Goal: Task Accomplishment & Management: Use online tool/utility

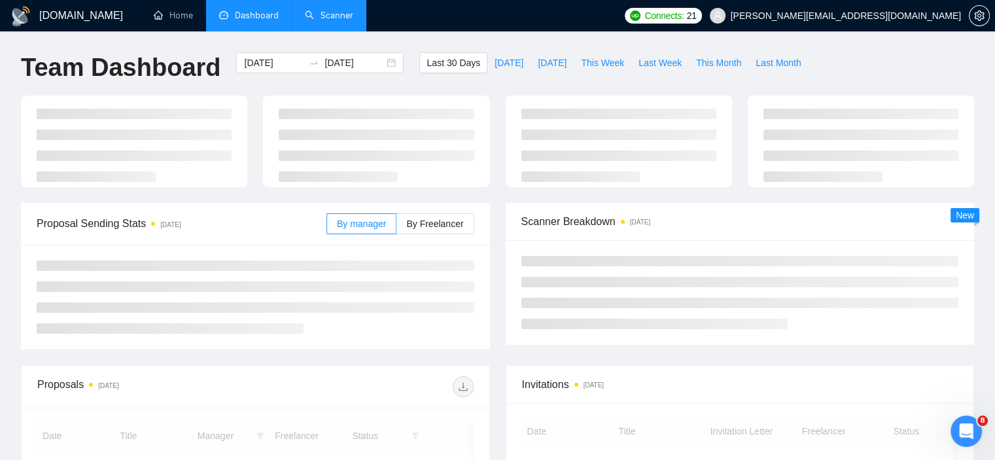
click at [322, 10] on link "Scanner" at bounding box center [329, 15] width 48 height 11
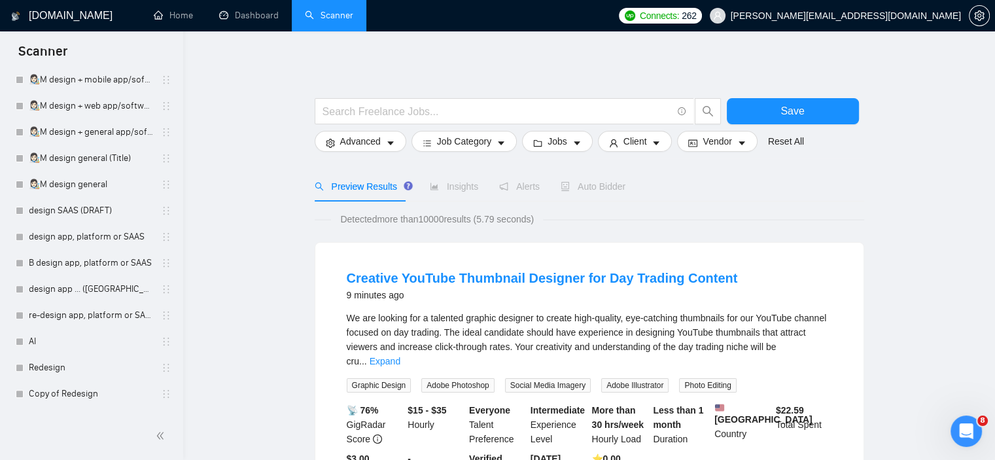
scroll to position [460, 0]
click at [114, 290] on link "design app ... ([GEOGRAPHIC_DATA])" at bounding box center [91, 289] width 124 height 26
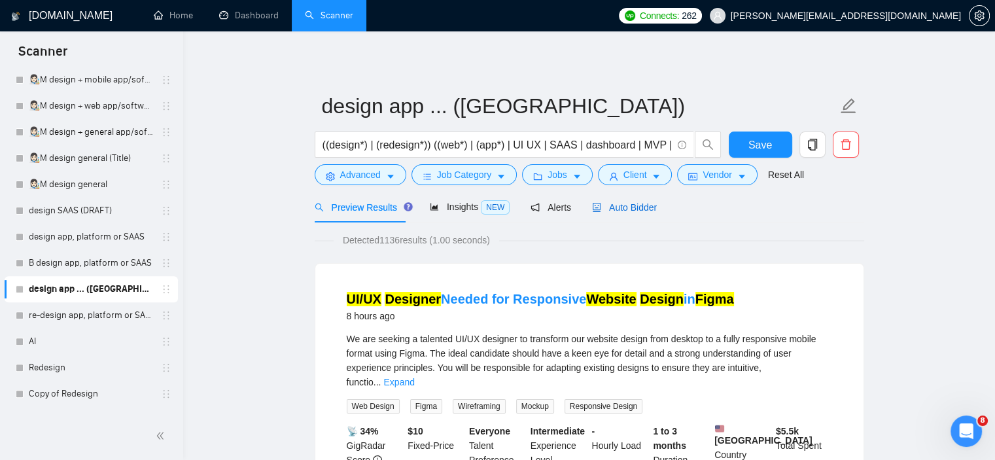
click at [637, 213] on span "Auto Bidder" at bounding box center [624, 207] width 65 height 10
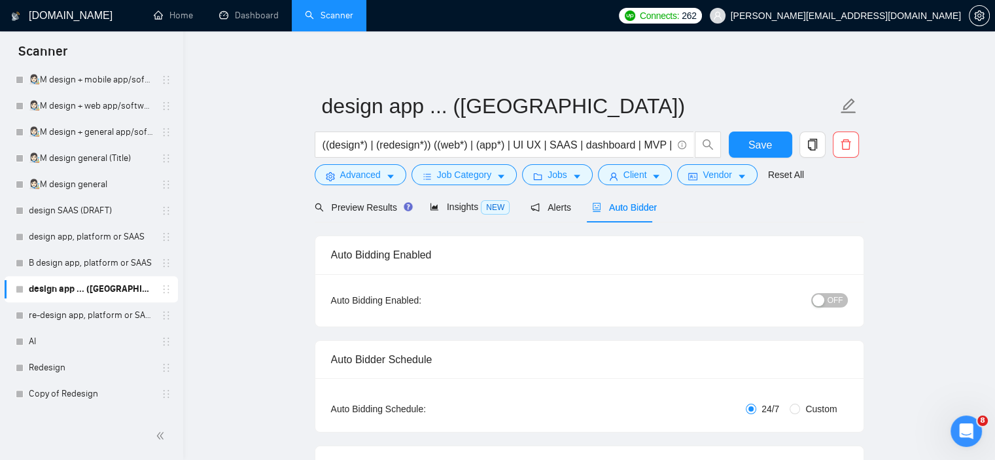
checkbox input "true"
click at [840, 303] on span "OFF" at bounding box center [836, 300] width 16 height 14
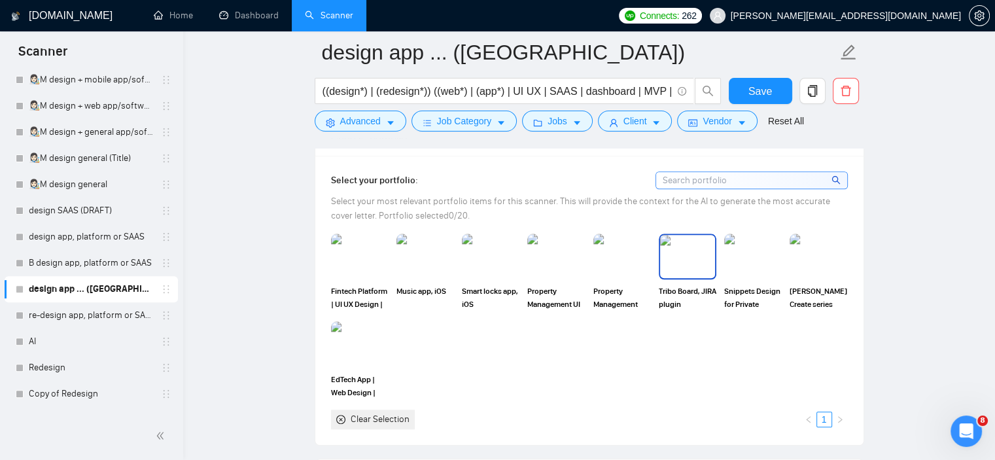
scroll to position [1222, 0]
click at [355, 277] on img at bounding box center [359, 257] width 55 height 43
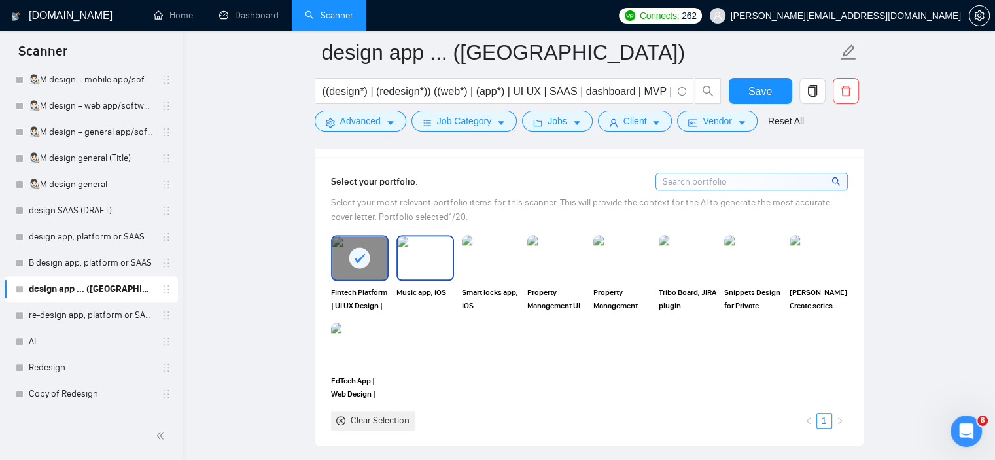
click at [409, 263] on img at bounding box center [425, 257] width 55 height 43
click at [474, 265] on img at bounding box center [490, 257] width 55 height 43
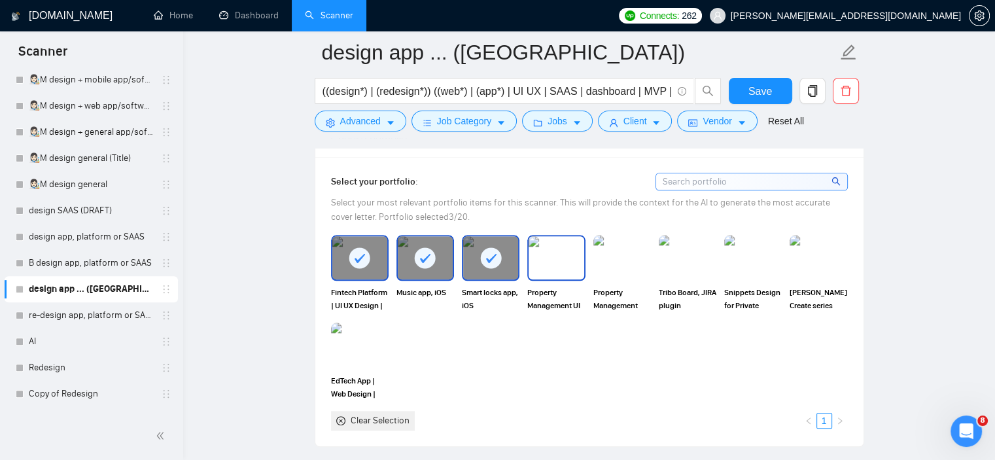
click at [546, 248] on img at bounding box center [556, 257] width 55 height 43
click at [499, 252] on rect at bounding box center [490, 257] width 21 height 21
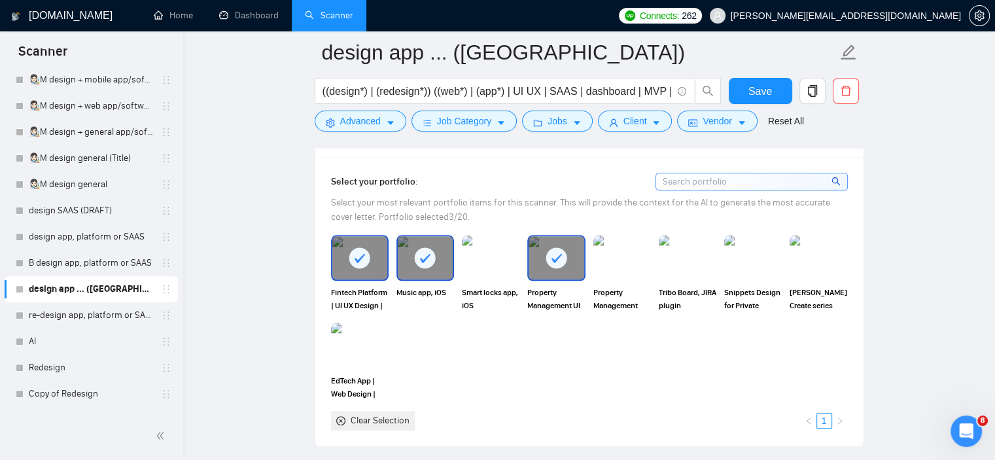
click at [592, 272] on div "Property Management App | Figma | UX/UI Design | Mobile App | iOS" at bounding box center [622, 273] width 65 height 77
click at [363, 362] on img at bounding box center [359, 345] width 55 height 43
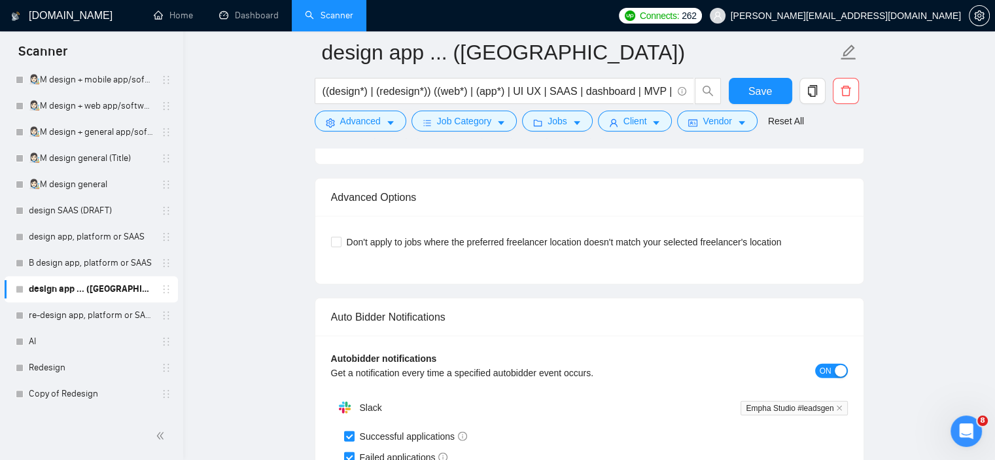
scroll to position [3007, 0]
click at [647, 233] on span "Don't apply to jobs where the preferred freelancer location doesn't match your …" at bounding box center [565, 240] width 446 height 14
click at [340, 235] on input "Don't apply to jobs where the preferred freelancer location doesn't match your …" at bounding box center [335, 239] width 9 height 9
checkbox input "true"
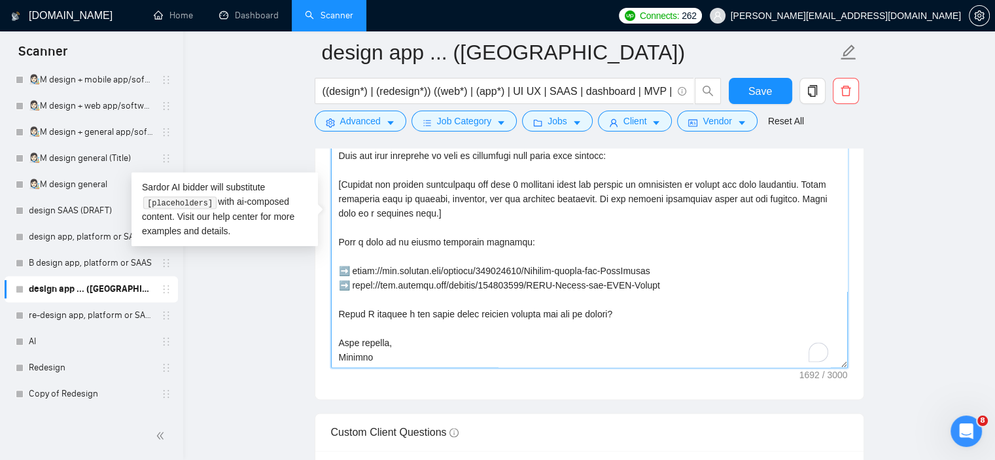
scroll to position [115, 0]
drag, startPoint x: 667, startPoint y: 266, endPoint x: 368, endPoint y: 274, distance: 299.8
click at [368, 274] on textarea "Cover letter template:" at bounding box center [589, 220] width 517 height 294
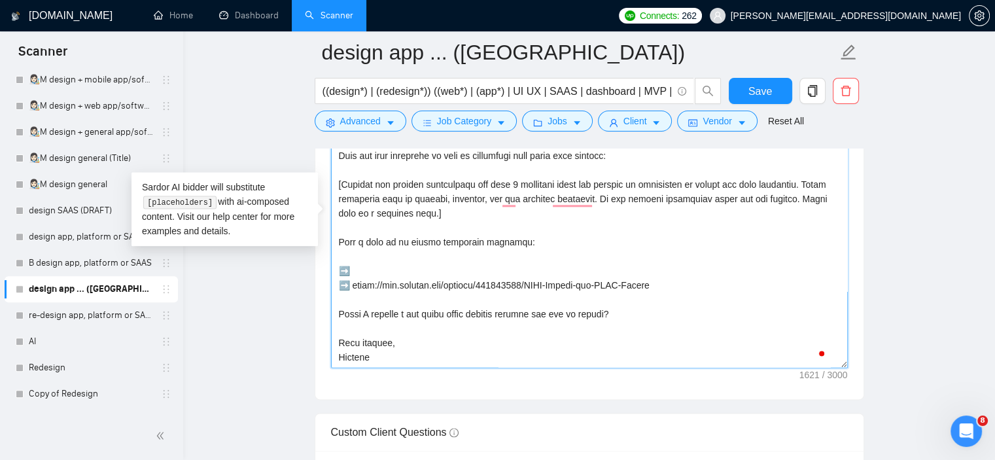
paste textarea "[URL][DOMAIN_NAME]"
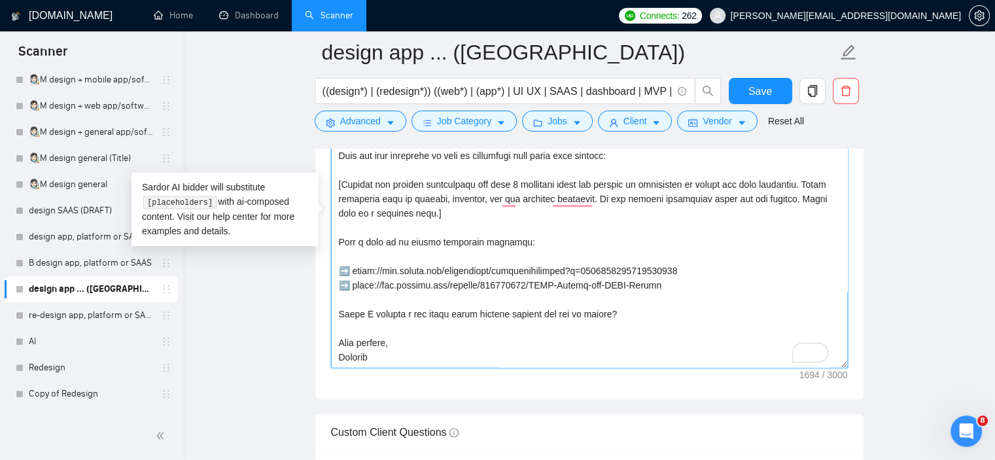
click at [405, 272] on textarea "Cover letter template:" at bounding box center [589, 220] width 517 height 294
drag, startPoint x: 673, startPoint y: 291, endPoint x: 353, endPoint y: 289, distance: 320.0
click at [353, 289] on textarea "Cover letter template:" at bounding box center [589, 220] width 517 height 294
drag, startPoint x: 353, startPoint y: 289, endPoint x: 675, endPoint y: 277, distance: 322.2
click at [675, 277] on textarea "Cover letter template:" at bounding box center [589, 220] width 517 height 294
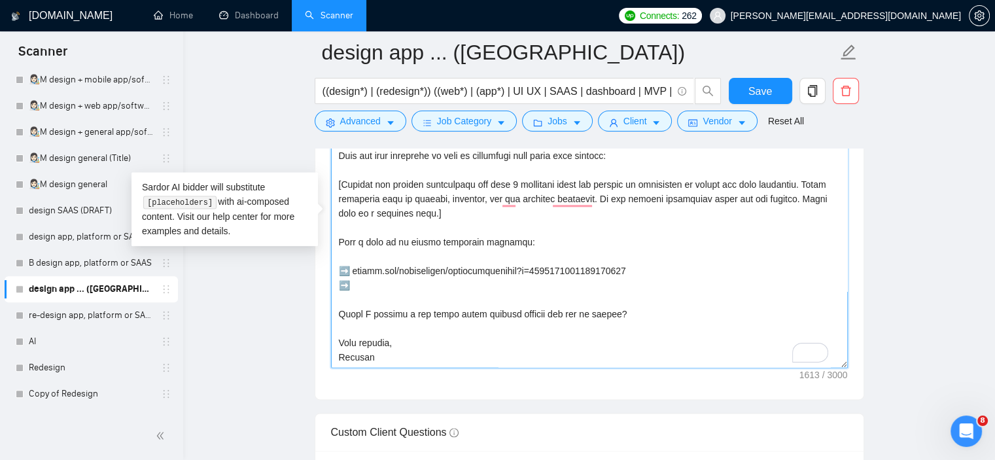
paste textarea "[URL][DOMAIN_NAME]"
click at [408, 284] on textarea "Cover letter template:" at bounding box center [589, 220] width 517 height 294
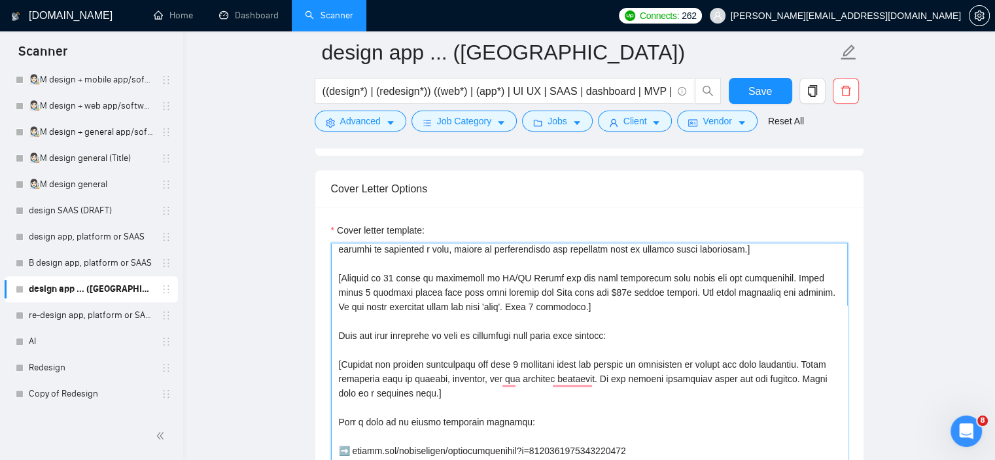
scroll to position [0, 0]
drag, startPoint x: 706, startPoint y: 319, endPoint x: 706, endPoint y: 373, distance: 54.3
click at [706, 315] on textarea "Cover letter template:" at bounding box center [589, 390] width 517 height 294
drag, startPoint x: 458, startPoint y: 391, endPoint x: 335, endPoint y: 360, distance: 127.0
click at [334, 360] on div "Cover Letter Options Cover letter template:" at bounding box center [590, 369] width 550 height 400
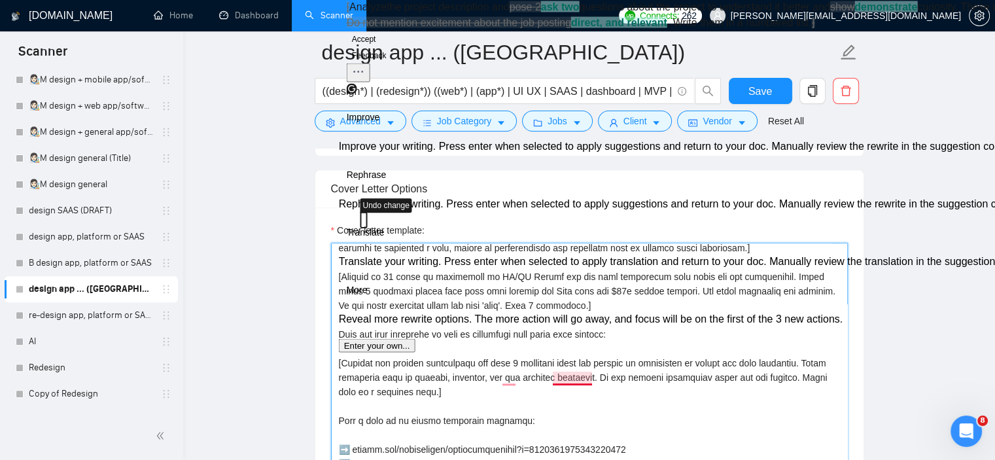
click at [594, 382] on textarea "Cover letter template:" at bounding box center [589, 390] width 517 height 294
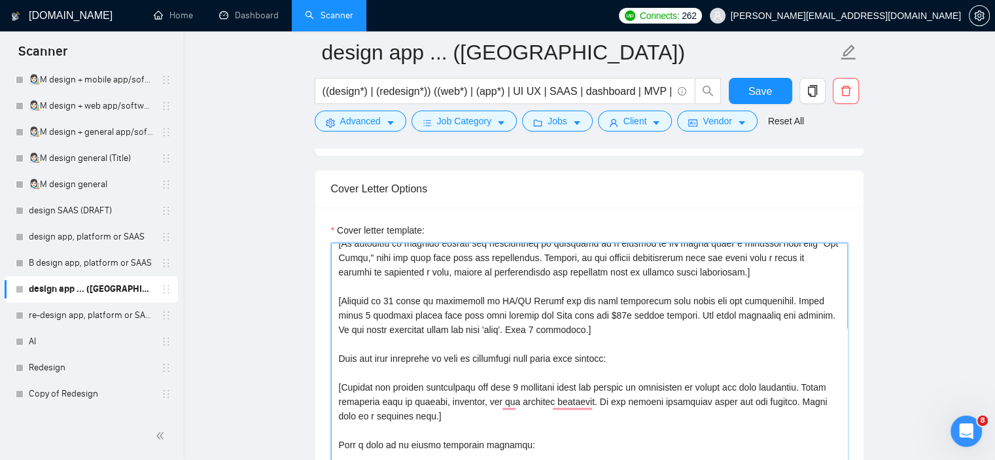
scroll to position [71, 0]
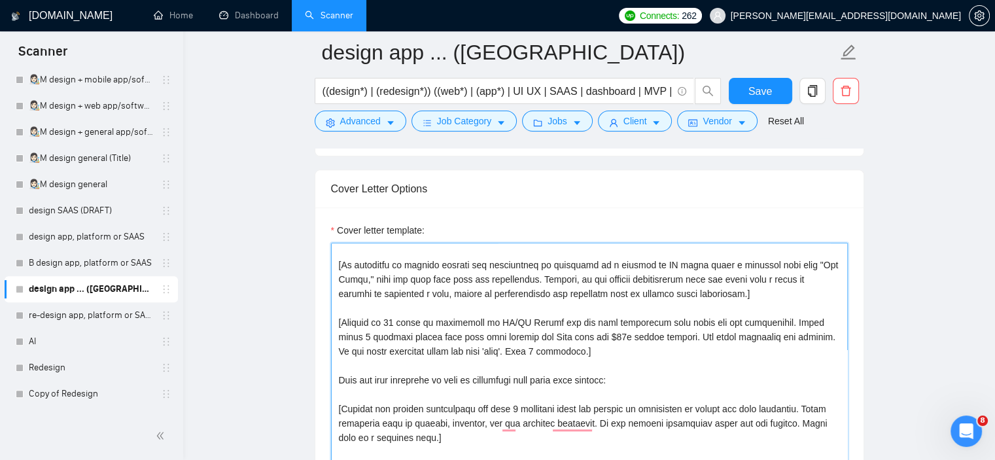
click at [794, 294] on textarea "Cover letter template:" at bounding box center [589, 390] width 517 height 294
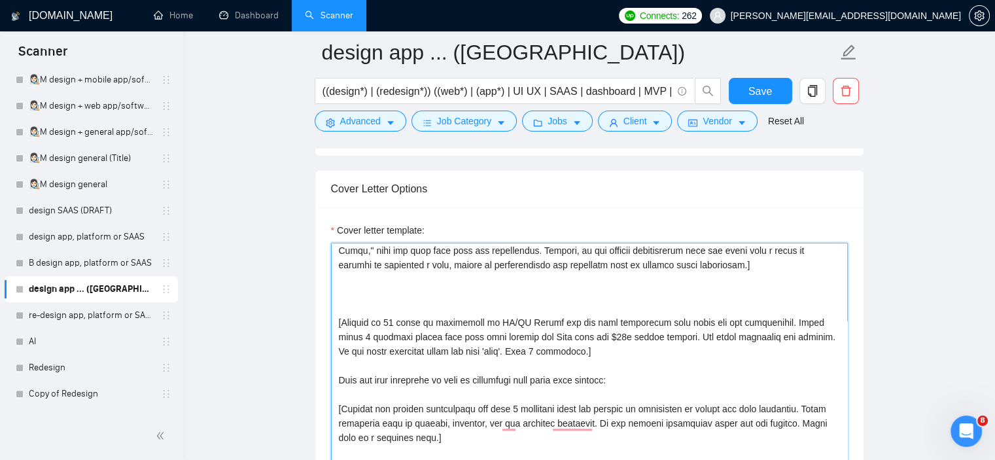
paste textarea "[Analyze the project description and pose 2 questions about the project to unde…"
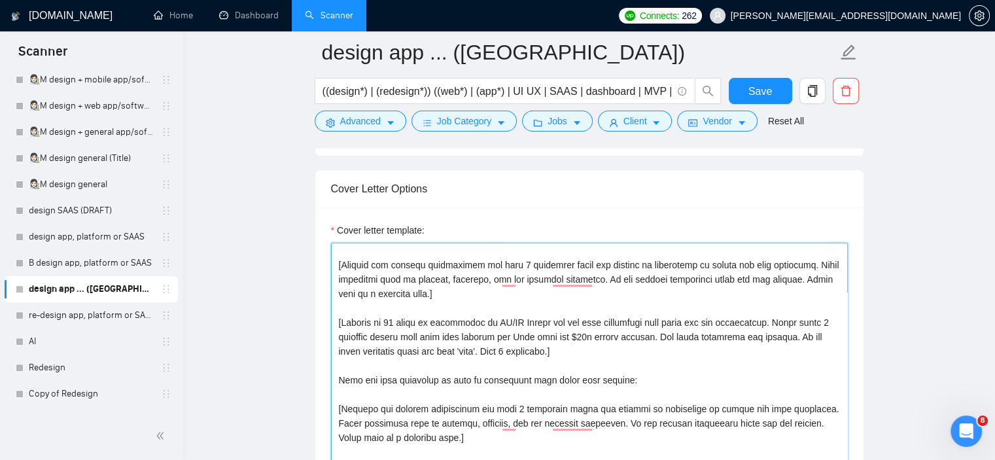
drag, startPoint x: 392, startPoint y: 418, endPoint x: 338, endPoint y: 406, distance: 55.7
click at [338, 406] on textarea "Cover letter template:" at bounding box center [589, 390] width 517 height 294
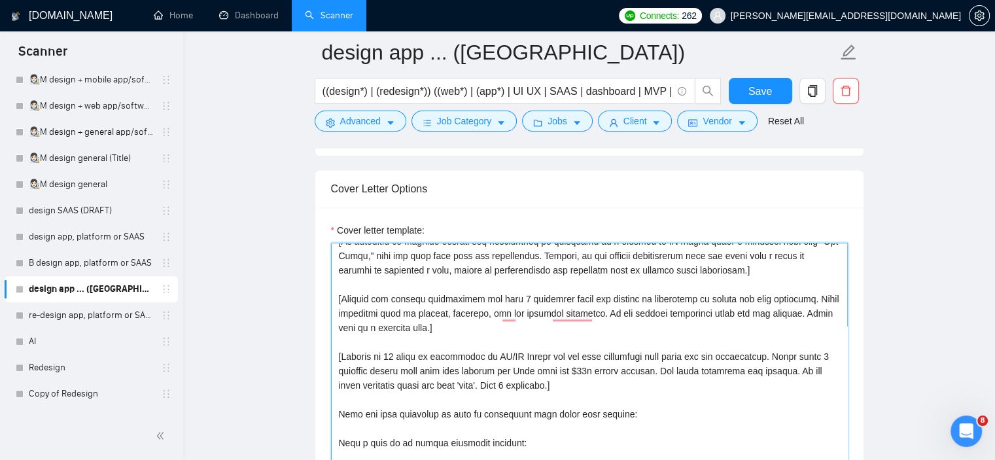
click at [335, 293] on textarea "Cover letter template:" at bounding box center [589, 390] width 517 height 294
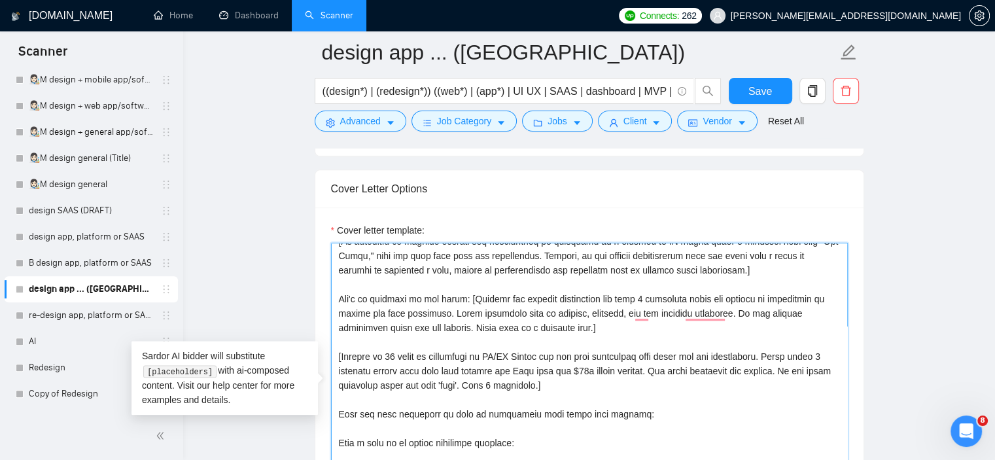
click at [631, 296] on textarea "Cover letter template:" at bounding box center [589, 390] width 517 height 294
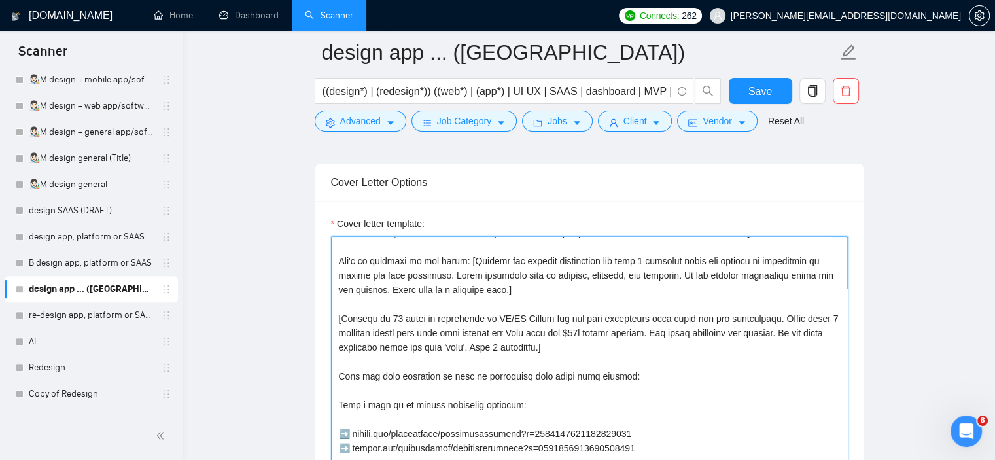
scroll to position [1513, 0]
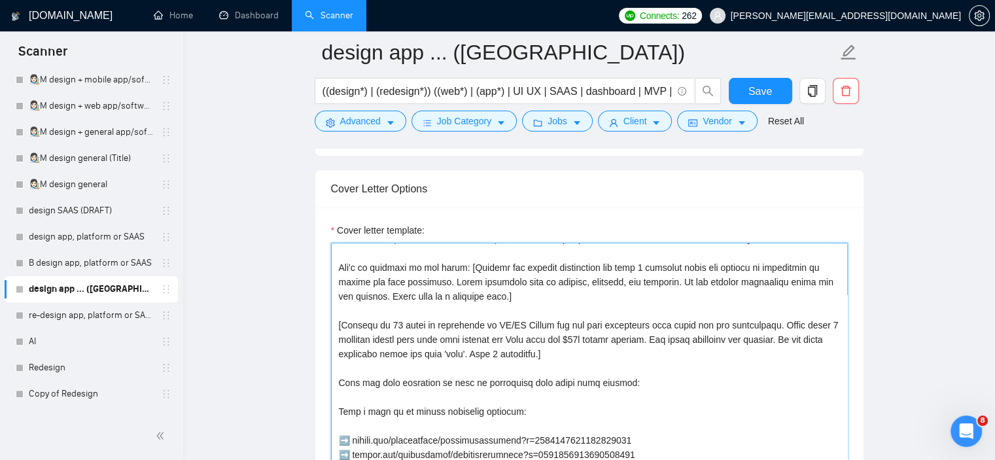
drag, startPoint x: 654, startPoint y: 338, endPoint x: 529, endPoint y: 341, distance: 124.4
click at [529, 341] on textarea "Cover letter template:" at bounding box center [589, 390] width 517 height 294
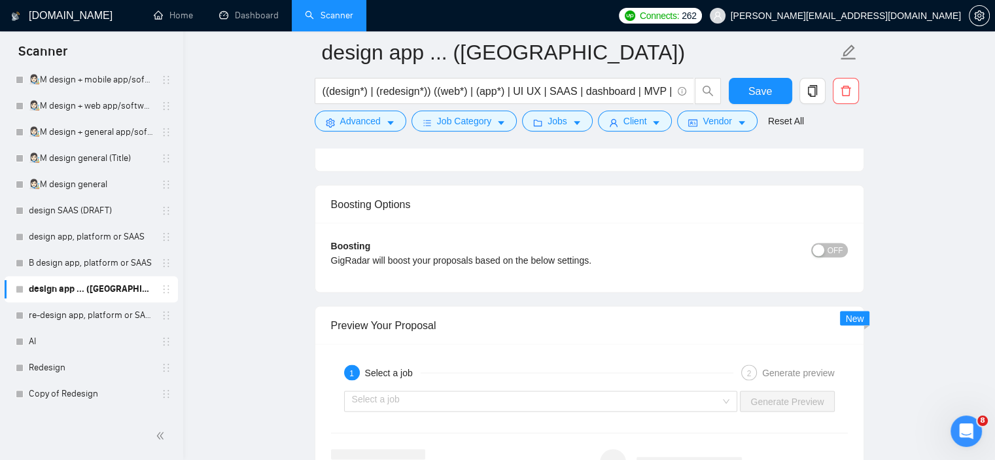
scroll to position [2366, 0]
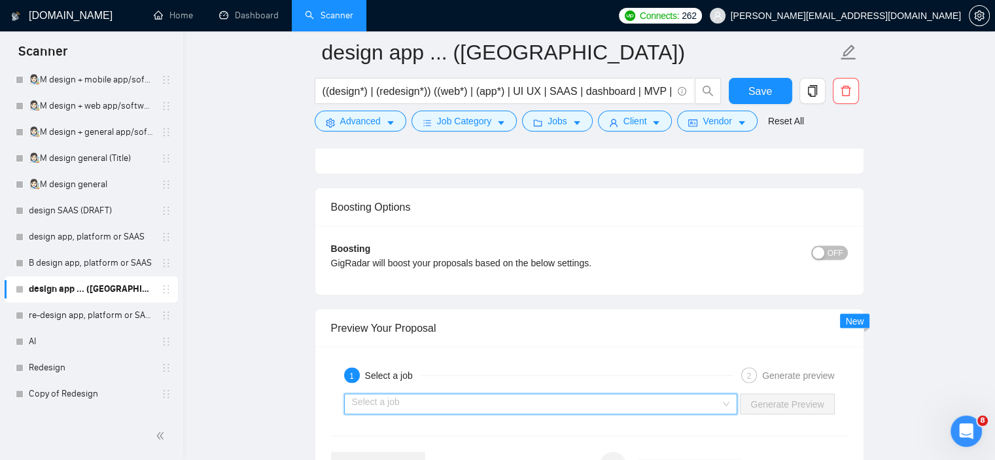
click at [638, 404] on input "search" at bounding box center [536, 404] width 369 height 20
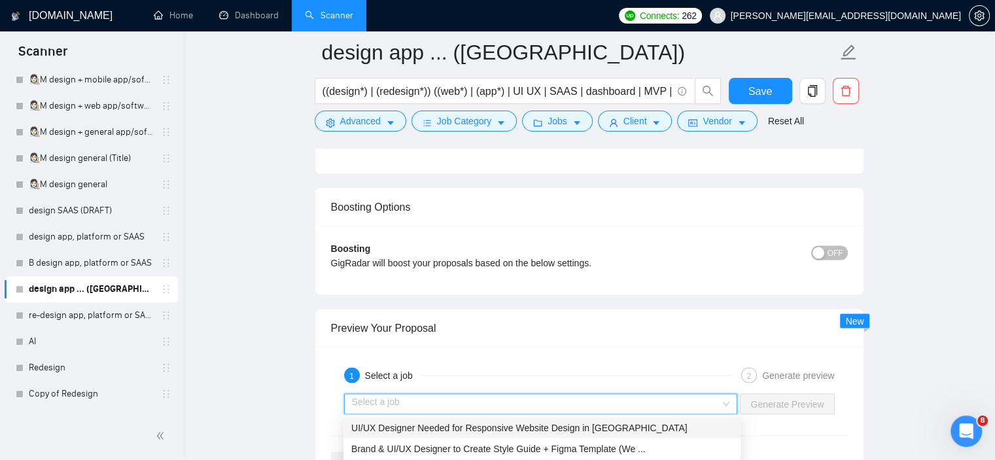
click at [617, 423] on div "UI/UX Designer Needed for Responsive Website Design in [GEOGRAPHIC_DATA]" at bounding box center [541, 427] width 381 height 14
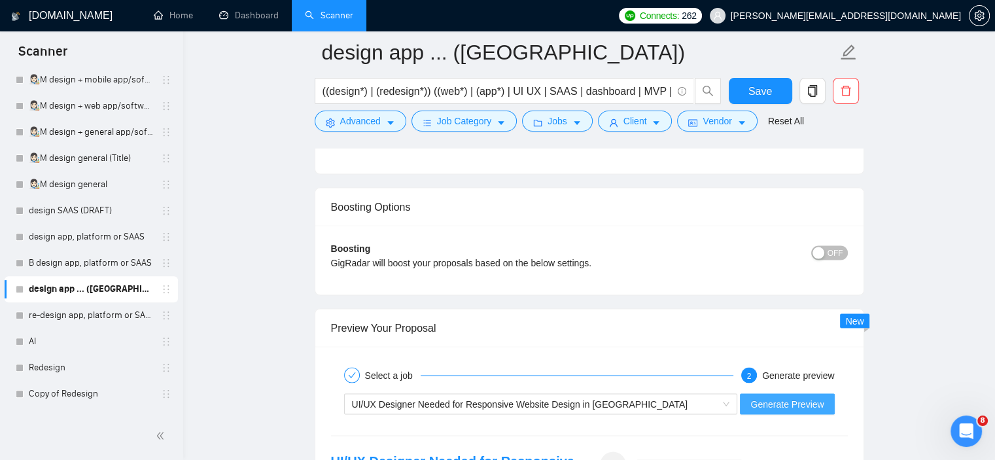
click at [825, 399] on button "Generate Preview" at bounding box center [787, 403] width 94 height 21
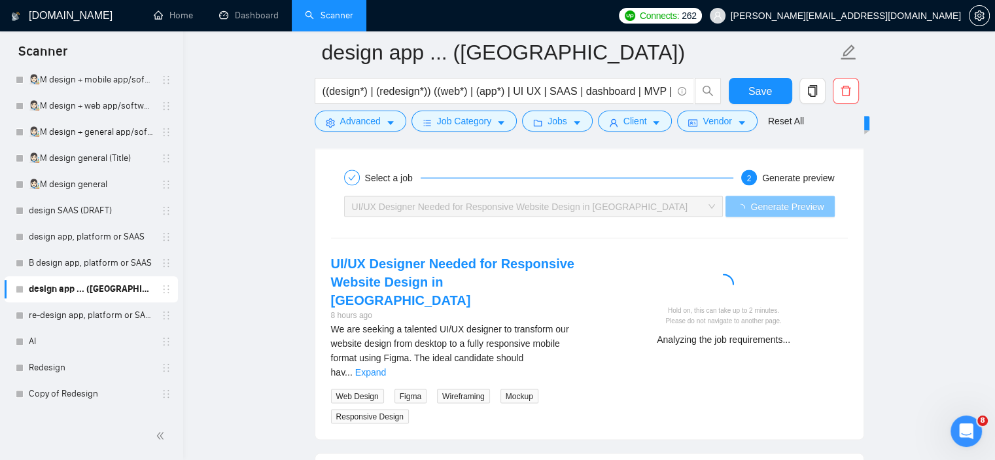
scroll to position [2564, 0]
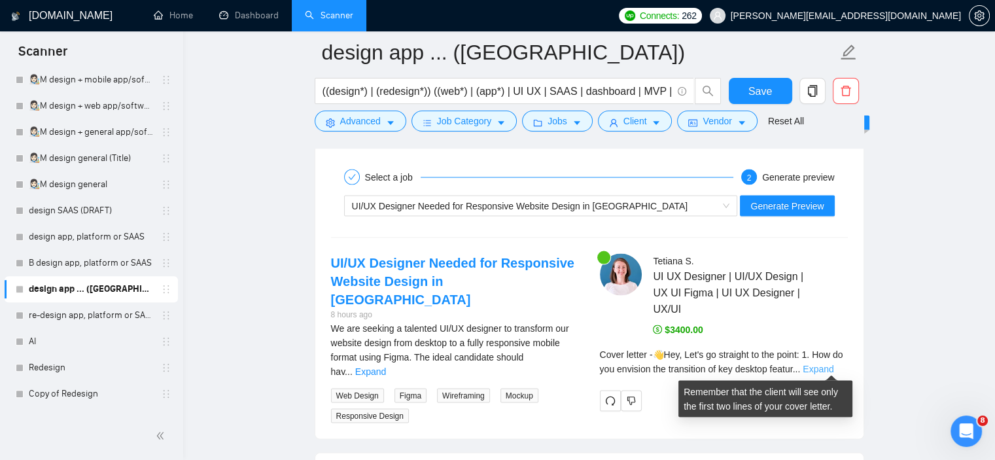
click at [822, 364] on link "Expand" at bounding box center [818, 369] width 31 height 10
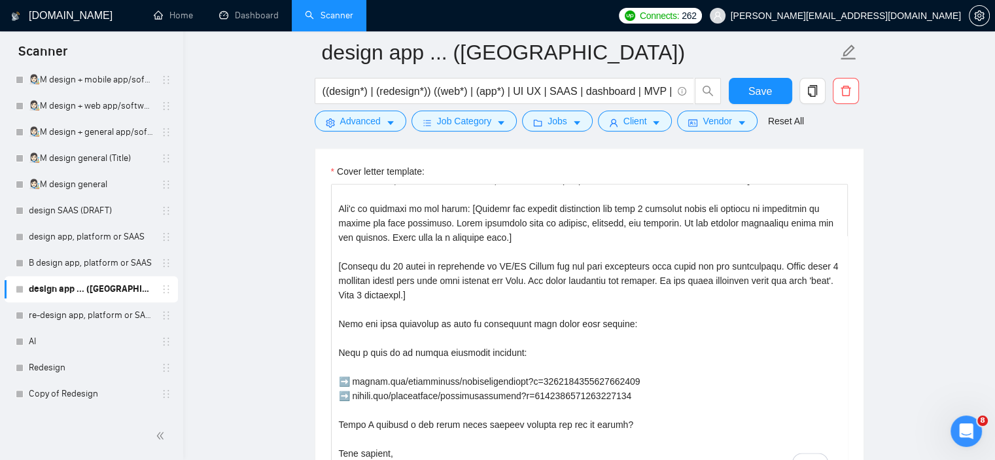
scroll to position [1567, 0]
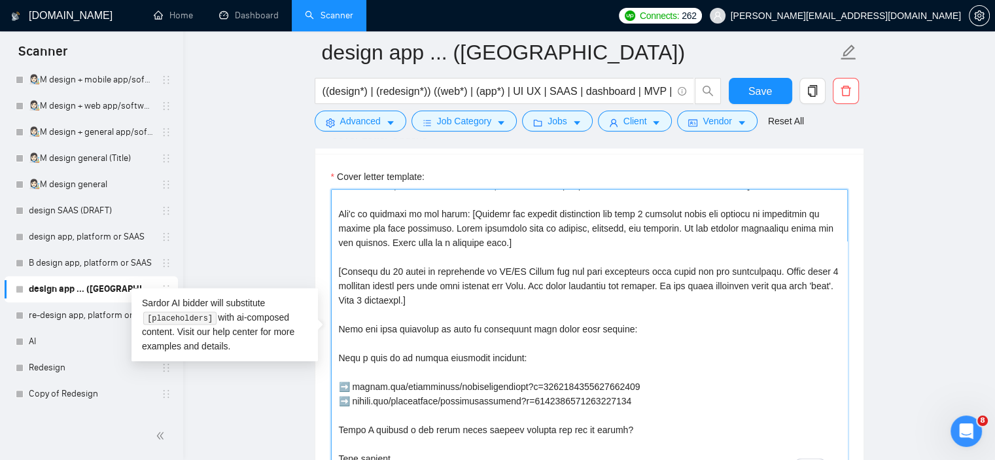
drag, startPoint x: 640, startPoint y: 332, endPoint x: 426, endPoint y: 319, distance: 214.4
click at [426, 319] on textarea "Cover letter template:" at bounding box center [589, 336] width 517 height 294
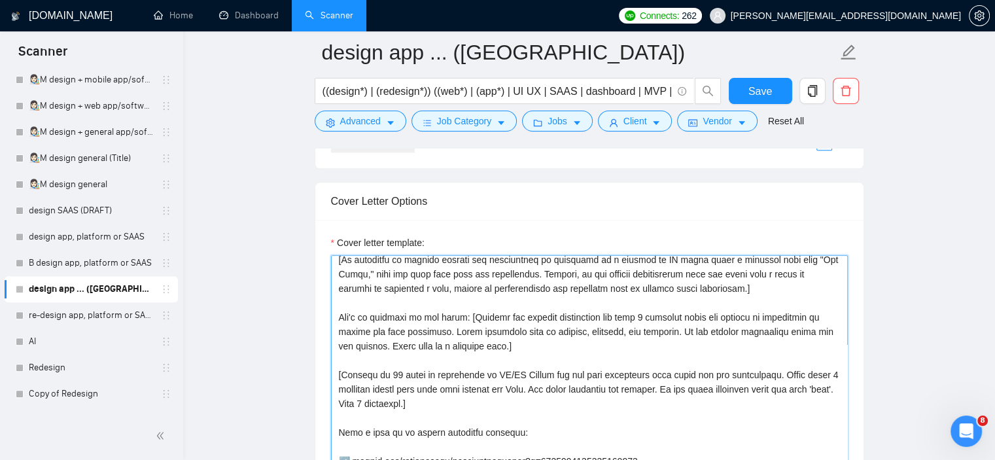
scroll to position [76, 0]
drag, startPoint x: 511, startPoint y: 347, endPoint x: 395, endPoint y: 342, distance: 116.6
click at [395, 342] on textarea "Cover letter template:" at bounding box center [589, 402] width 517 height 294
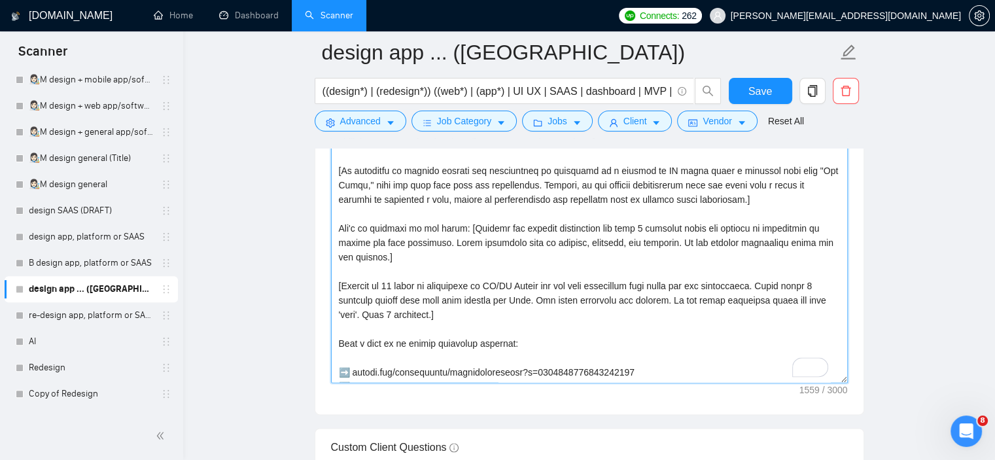
click at [770, 190] on textarea "Cover letter template:" at bounding box center [589, 235] width 517 height 294
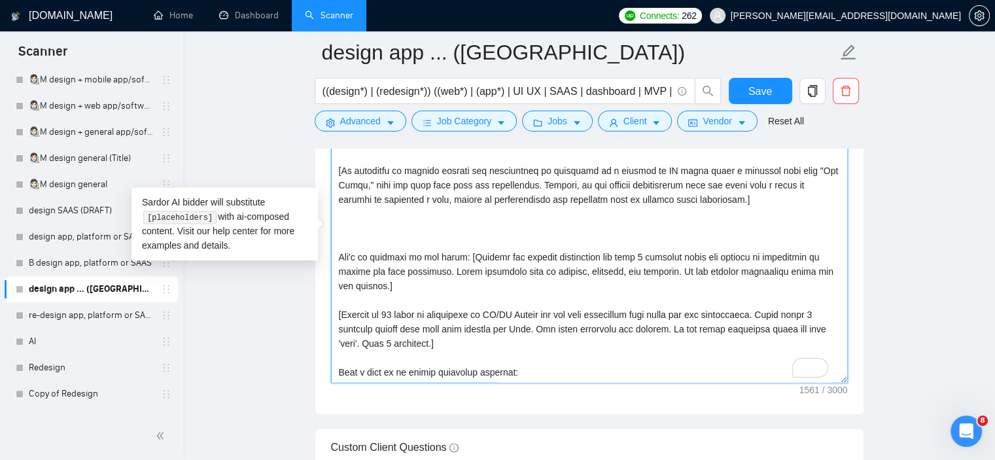
paste textarea "[[Adapt your writing style to mirror the client's tone in the job posting: use …"
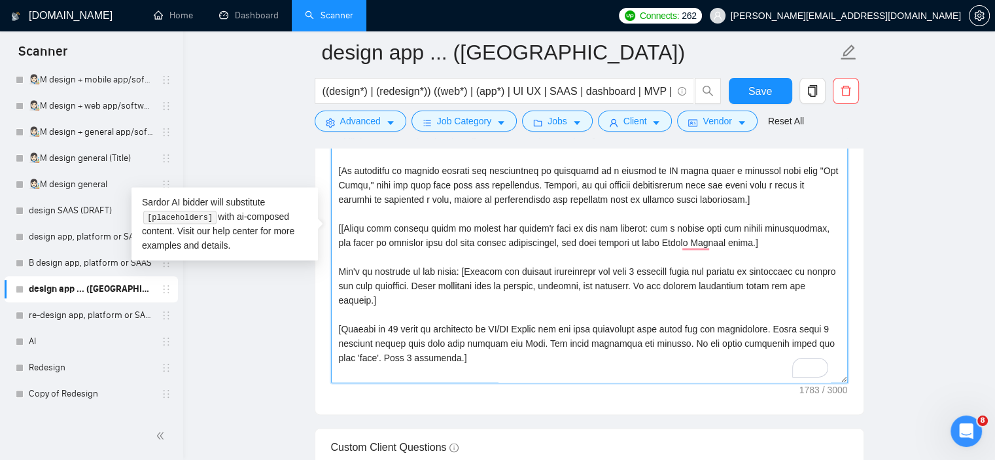
click at [343, 224] on textarea "Cover letter template:" at bounding box center [589, 235] width 517 height 294
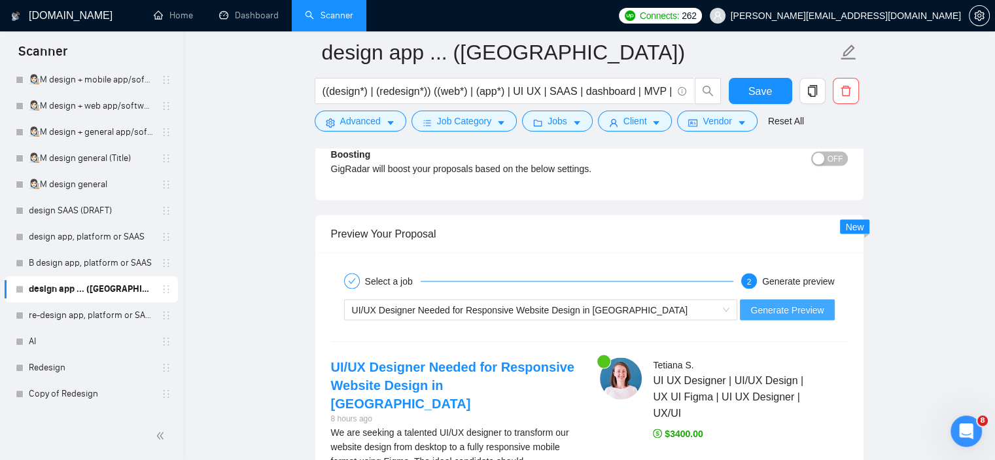
click at [785, 311] on span "Generate Preview" at bounding box center [787, 309] width 73 height 14
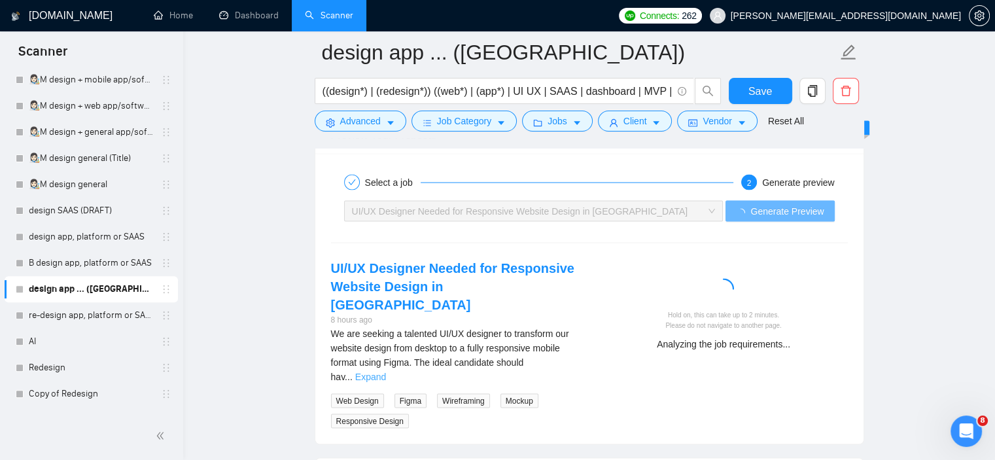
click at [386, 372] on link "Expand" at bounding box center [370, 377] width 31 height 10
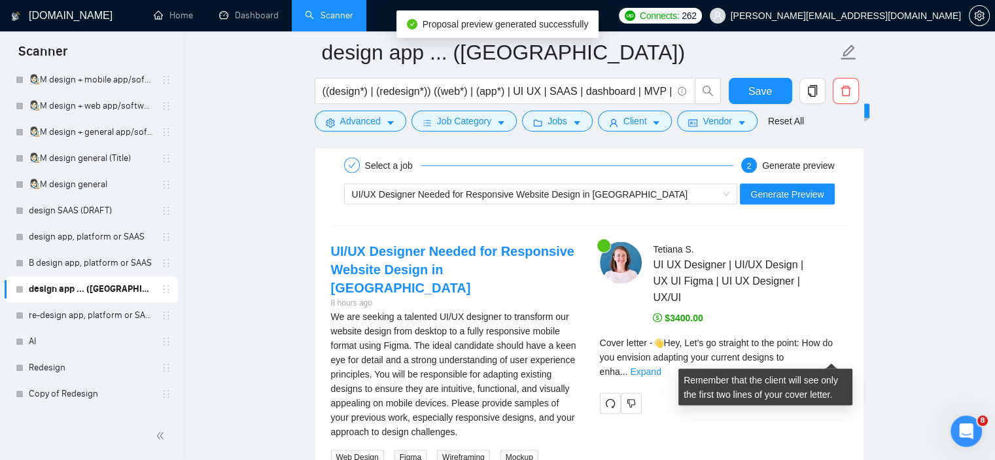
click at [847, 354] on div "Cover letter - 👋Hey, Let's go straight to the point: How do you envision adapti…" at bounding box center [724, 357] width 248 height 43
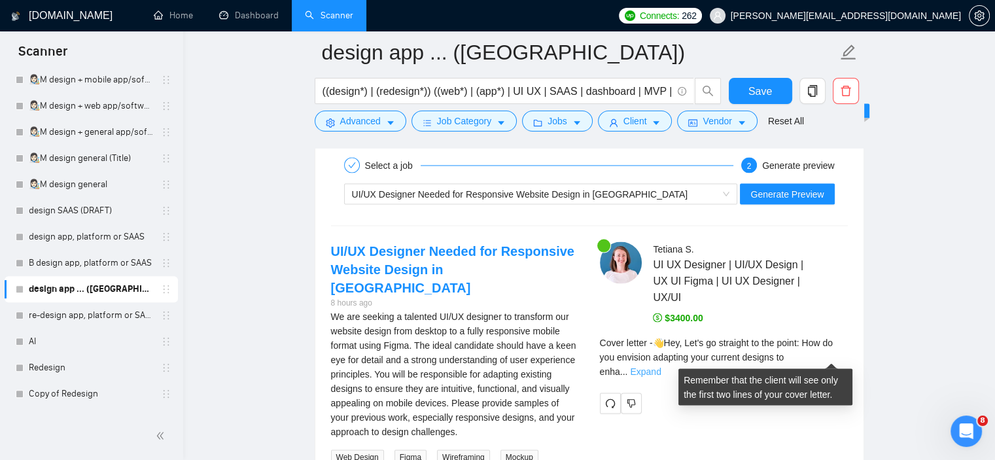
click at [661, 366] on link "Expand" at bounding box center [645, 371] width 31 height 10
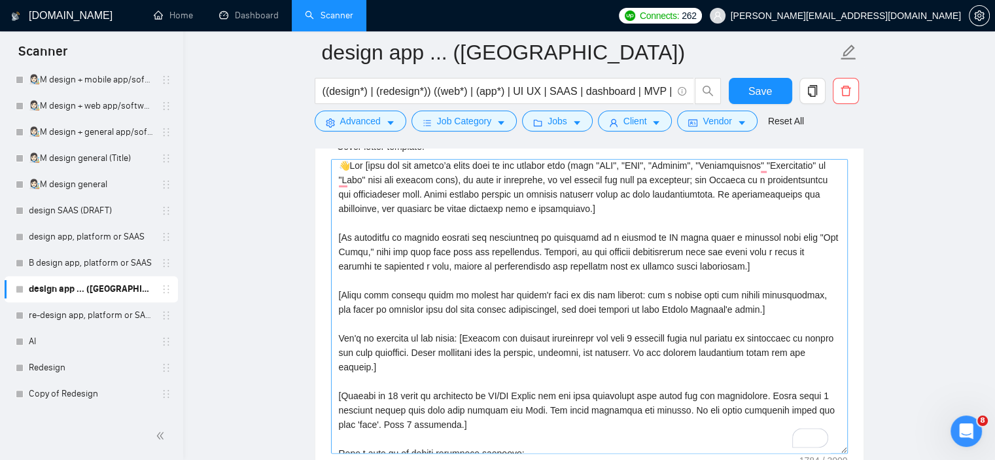
scroll to position [3, 0]
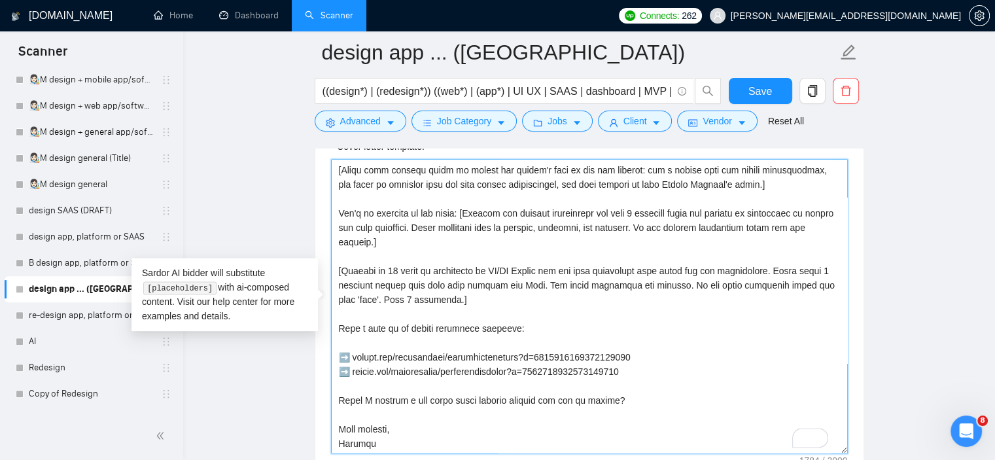
drag, startPoint x: 620, startPoint y: 397, endPoint x: 330, endPoint y: 396, distance: 290.5
click at [330, 396] on div "Cover Letter Options Cover letter template:" at bounding box center [590, 286] width 550 height 400
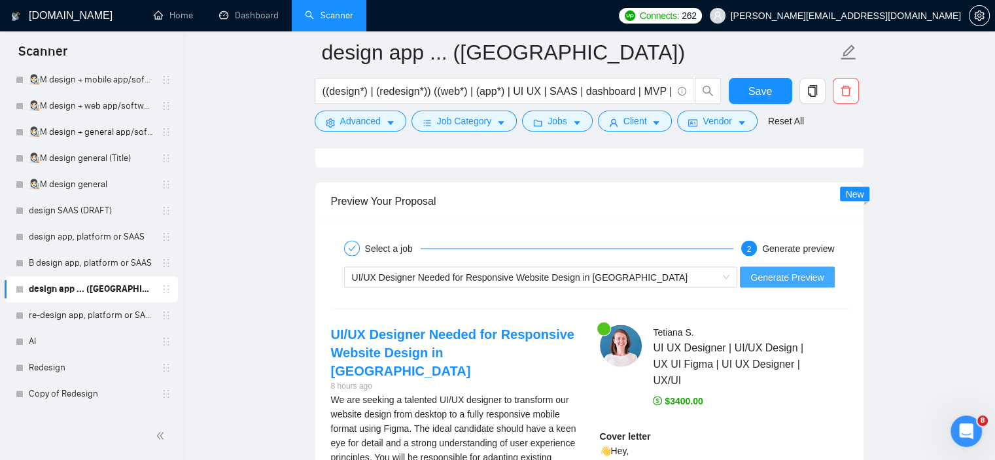
type textarea "👋Lor [ipsu dol sit ametco’a elits doei te inc utlabor etdo (magn "ALI", "ENI", …"
click at [806, 273] on span "Generate Preview" at bounding box center [787, 277] width 73 height 14
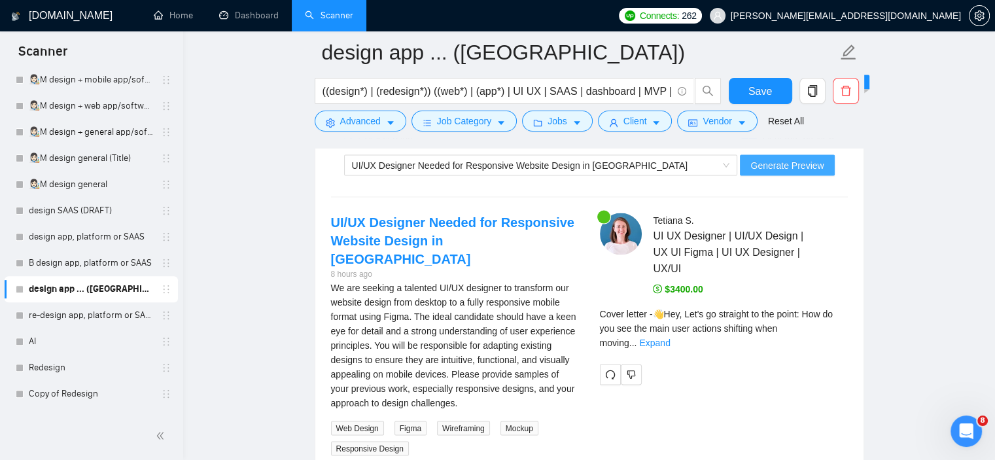
scroll to position [2605, 0]
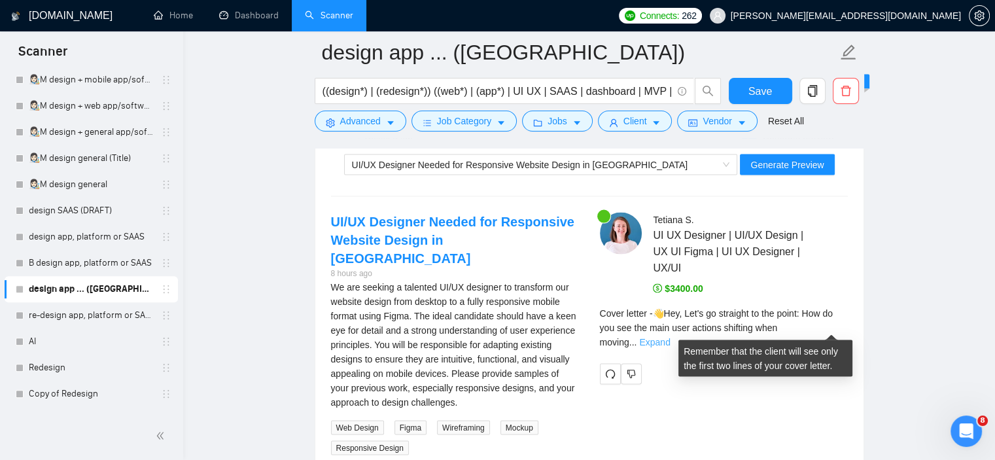
click at [670, 337] on link "Expand" at bounding box center [654, 342] width 31 height 10
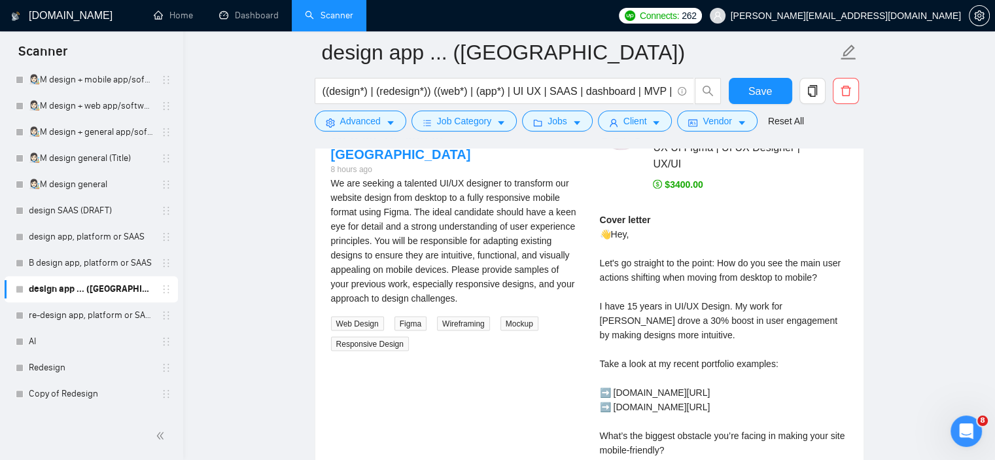
scroll to position [2706, 0]
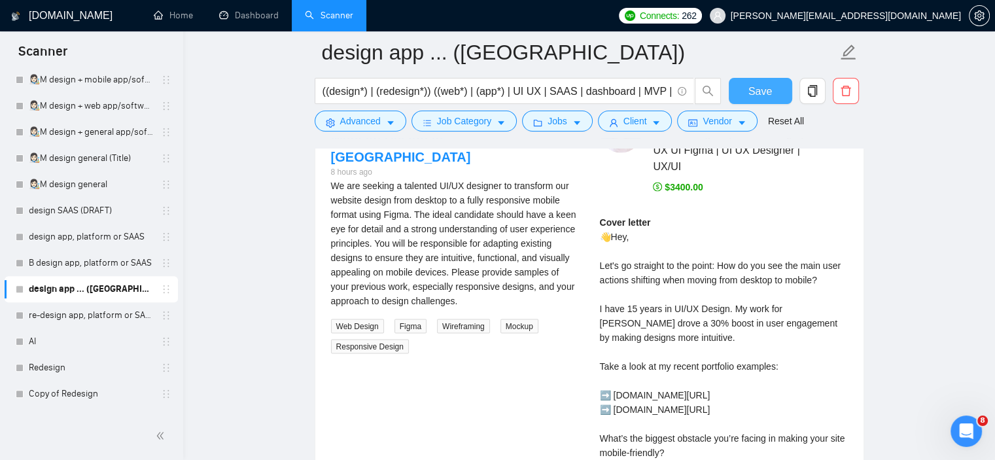
click at [775, 92] on button "Save" at bounding box center [760, 91] width 63 height 26
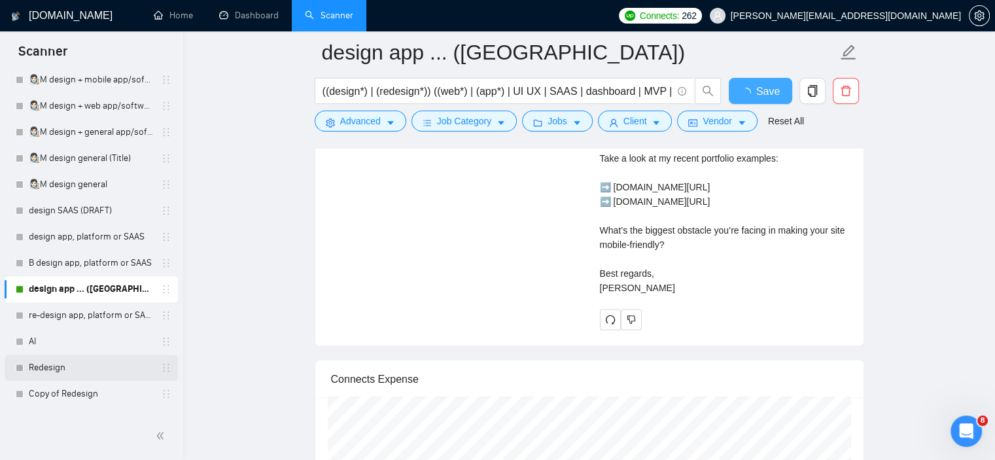
checkbox input "true"
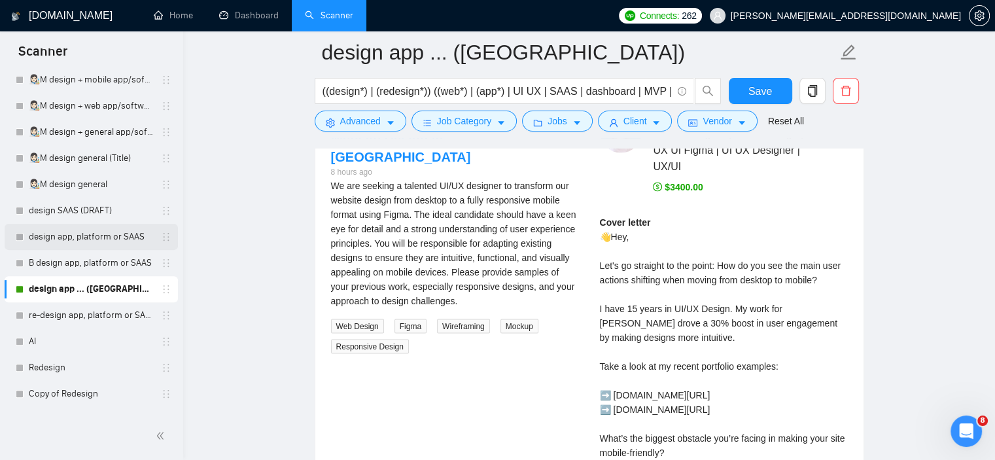
click at [56, 240] on link "design app, platform or SAAS" at bounding box center [91, 237] width 124 height 26
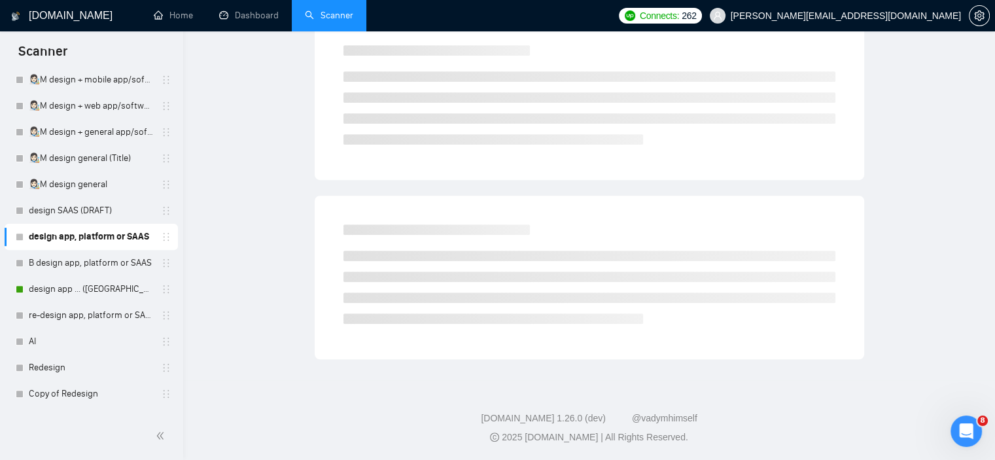
scroll to position [18, 0]
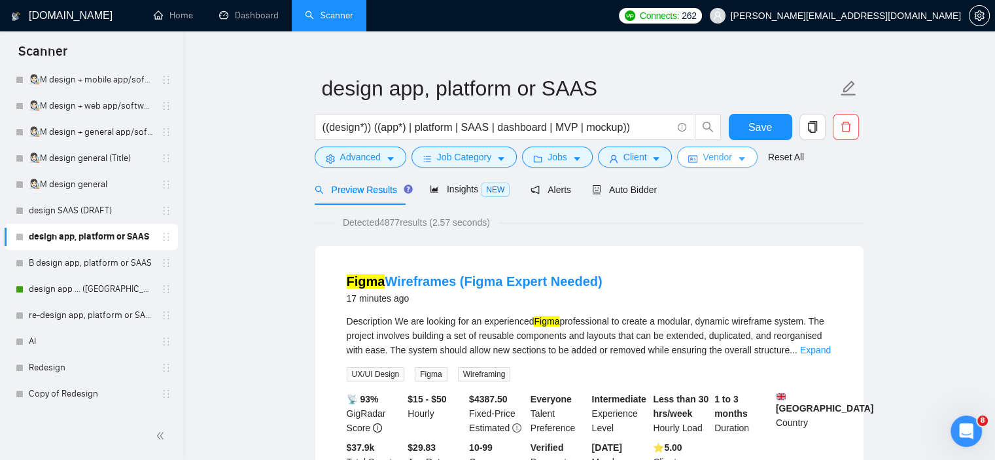
click at [712, 164] on span "Vendor" at bounding box center [717, 157] width 29 height 14
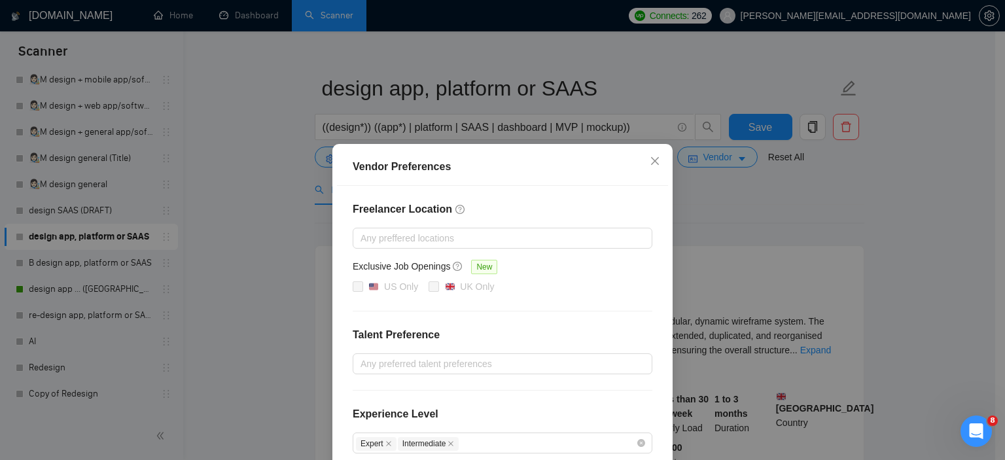
click at [743, 181] on div "Vendor Preferences Freelancer Location Any preffered locations Exclusive Job Op…" at bounding box center [502, 230] width 1005 height 460
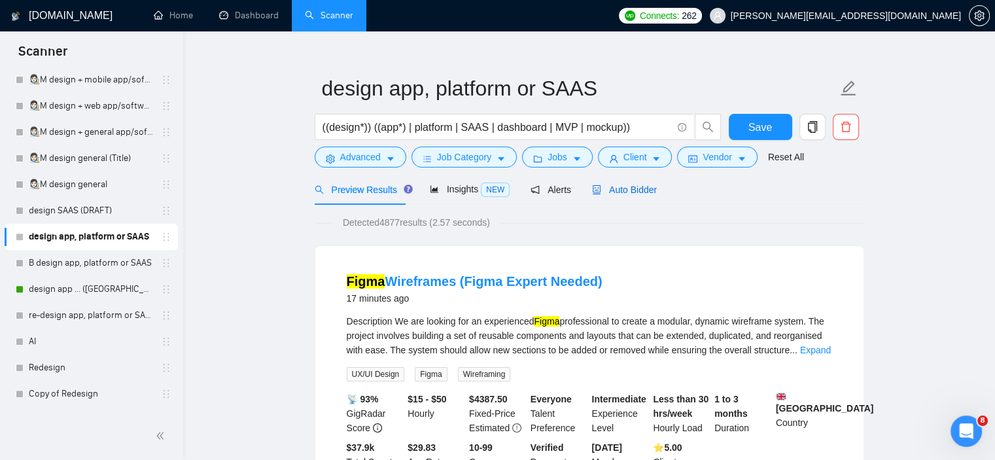
click at [630, 186] on span "Auto Bidder" at bounding box center [624, 190] width 65 height 10
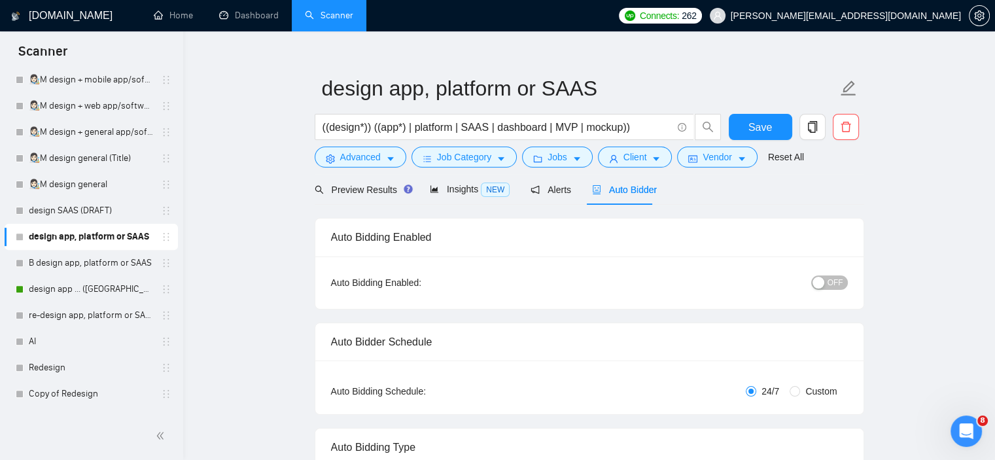
checkbox input "true"
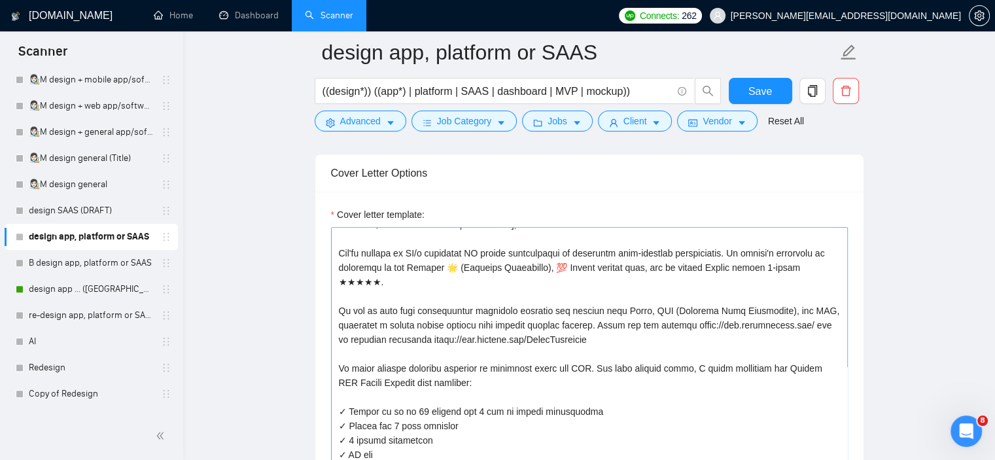
scroll to position [31, 0]
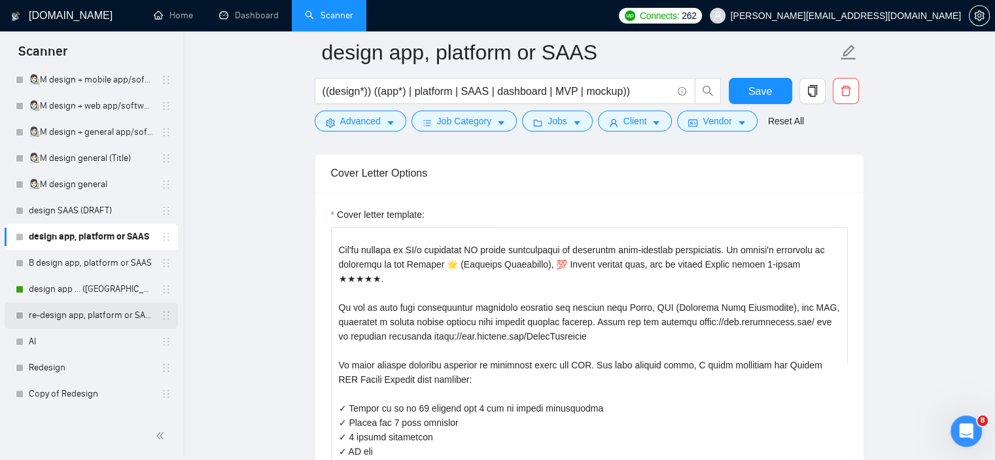
click at [73, 316] on link "re-design app, platform or SAAS" at bounding box center [91, 315] width 124 height 26
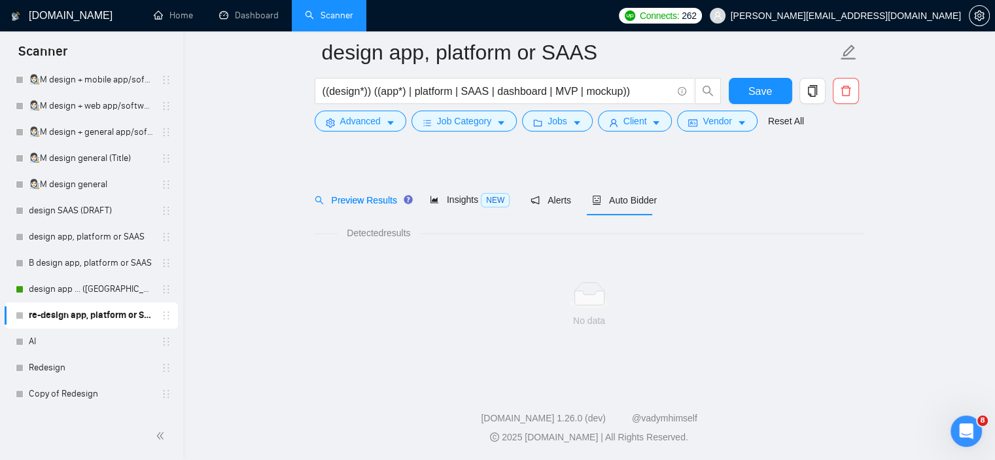
scroll to position [18, 0]
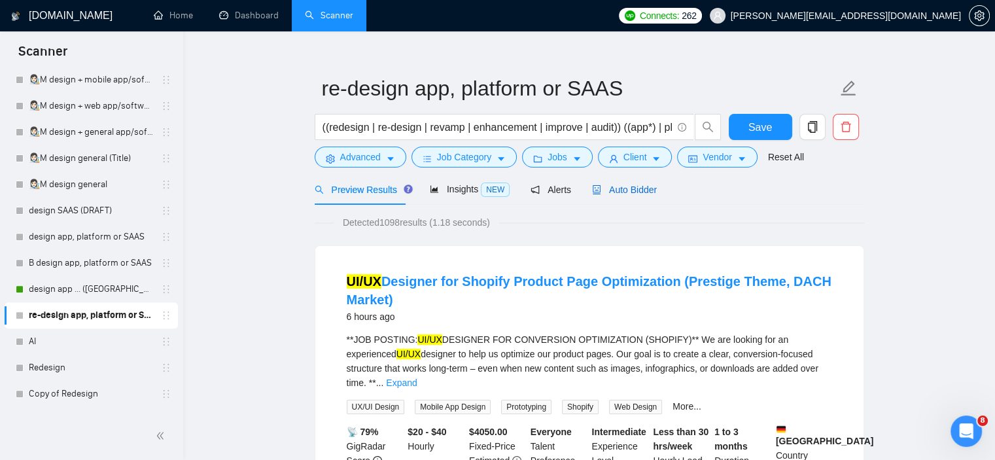
click at [614, 186] on span "Auto Bidder" at bounding box center [624, 190] width 65 height 10
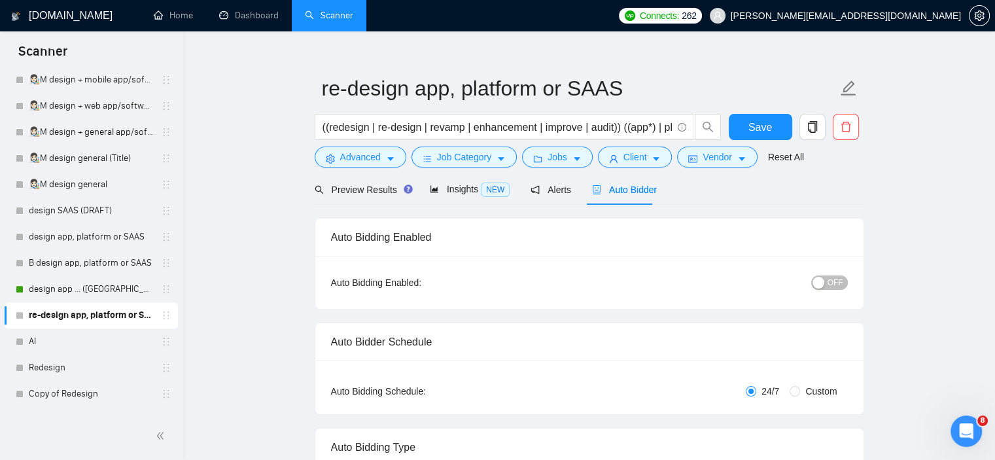
checkbox input "true"
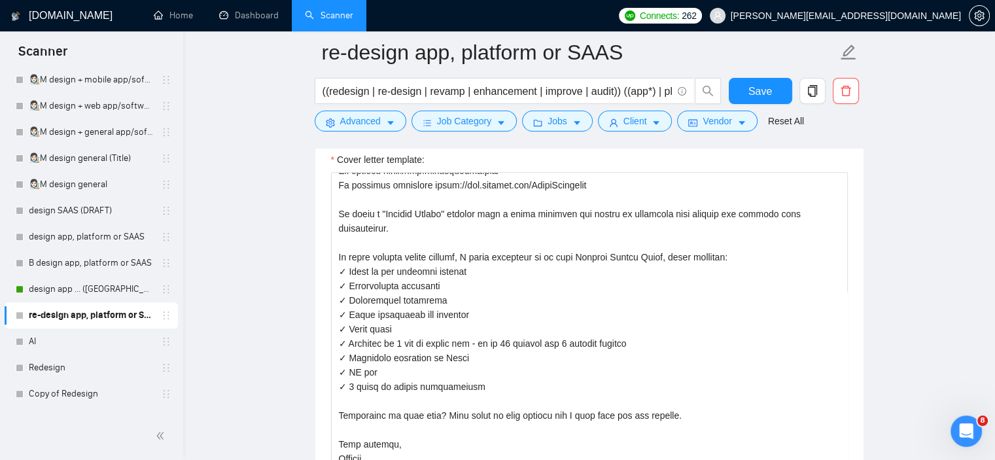
scroll to position [215, 0]
click at [44, 347] on link "AI" at bounding box center [91, 341] width 124 height 26
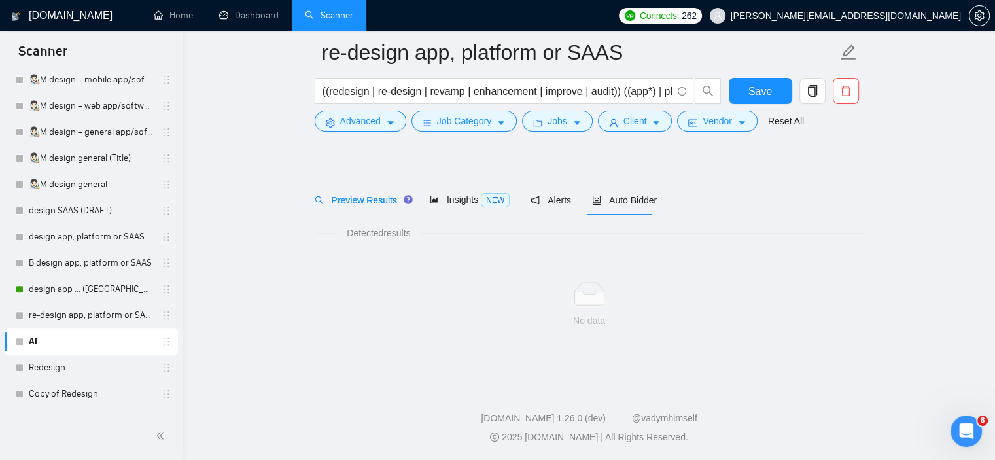
scroll to position [18, 0]
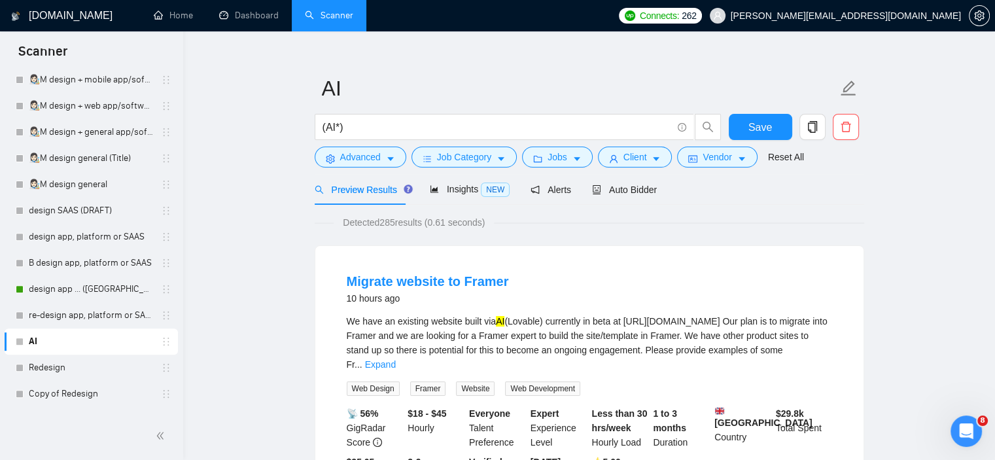
click at [654, 192] on div "Preview Results Insights NEW Alerts Auto Bidder" at bounding box center [590, 189] width 550 height 31
click at [643, 194] on span "Auto Bidder" at bounding box center [624, 190] width 65 height 10
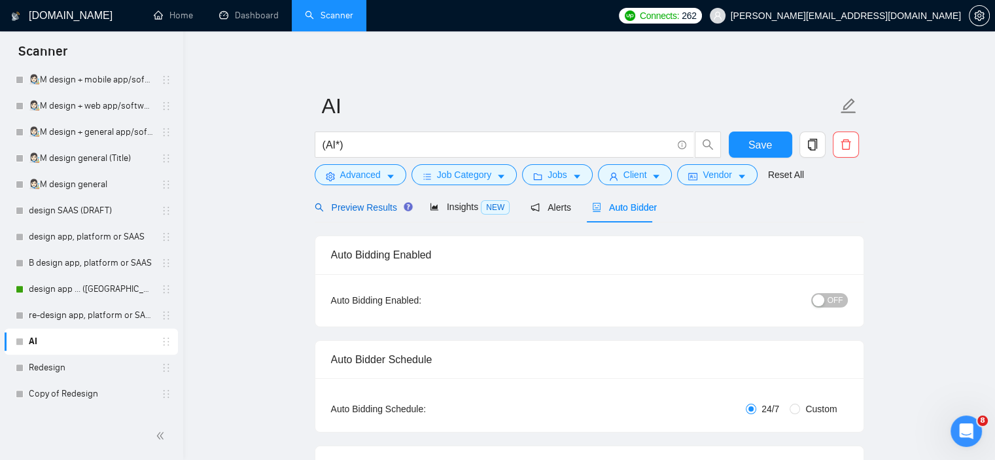
click at [351, 204] on span "Preview Results" at bounding box center [362, 207] width 94 height 10
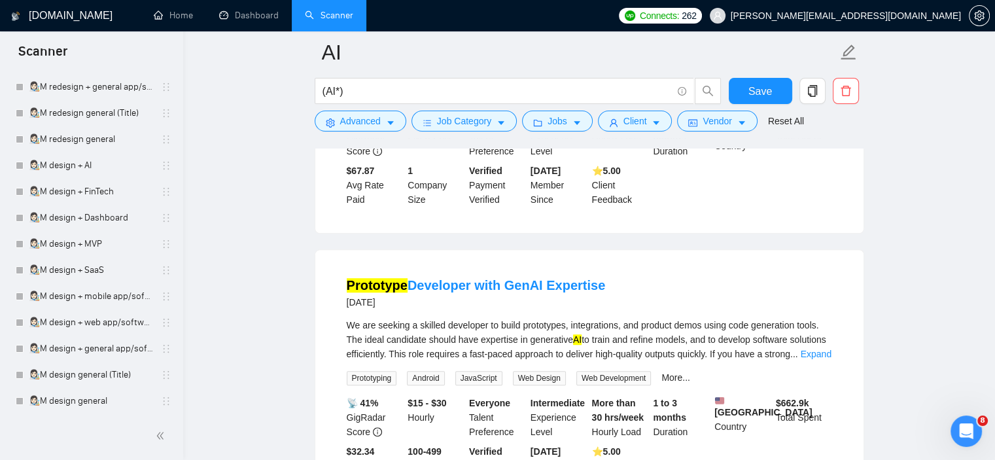
scroll to position [245, 0]
click at [108, 261] on link "👩🏻‍🎨M design + SaaS" at bounding box center [91, 269] width 124 height 26
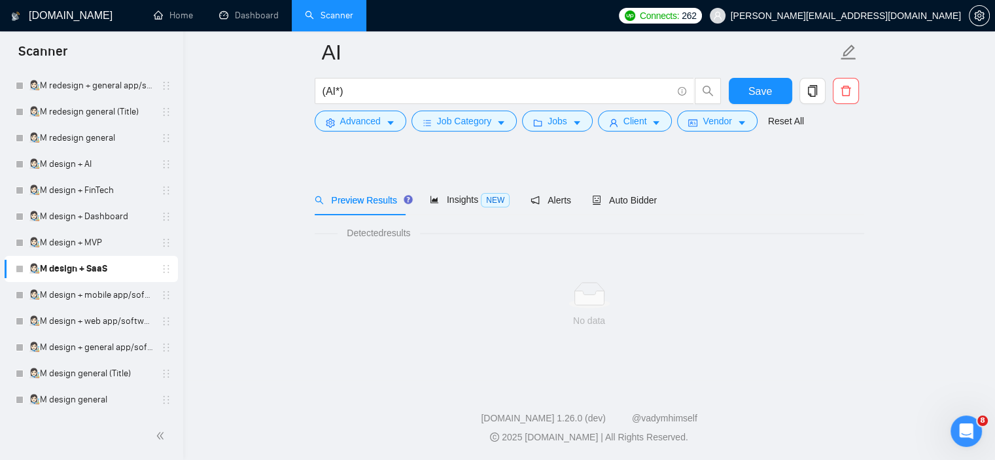
scroll to position [18, 0]
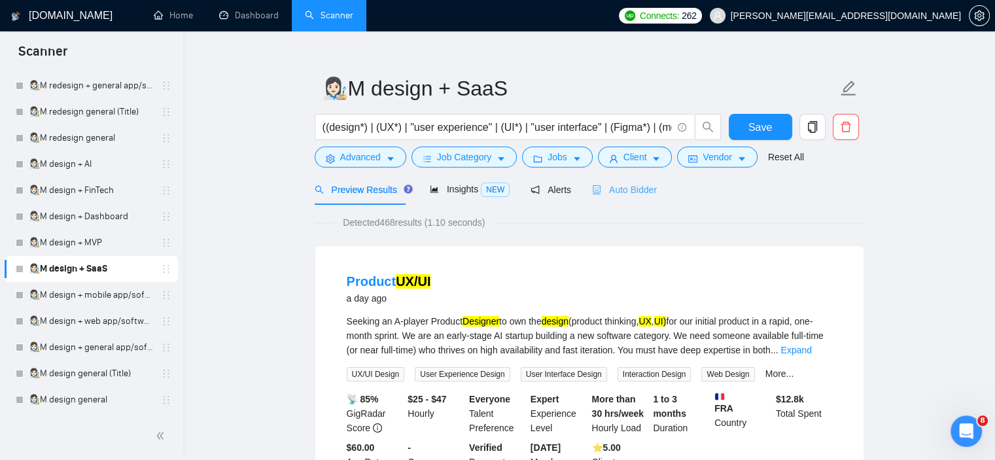
click at [626, 198] on div "Auto Bidder" at bounding box center [624, 189] width 65 height 31
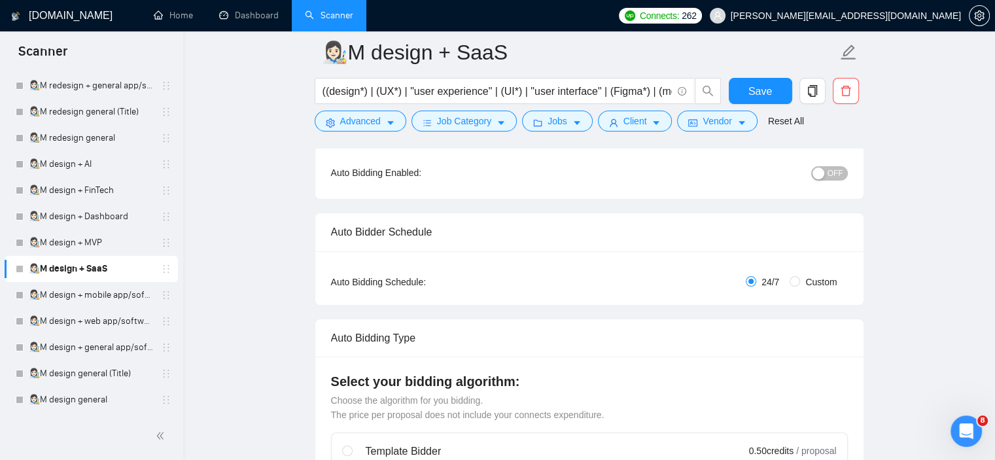
scroll to position [135, 0]
click at [844, 181] on button "OFF" at bounding box center [829, 175] width 37 height 14
click at [764, 96] on span "Save" at bounding box center [761, 91] width 24 height 16
click at [101, 177] on link "👩🏻‍🎨M design + FinTech" at bounding box center [91, 190] width 124 height 26
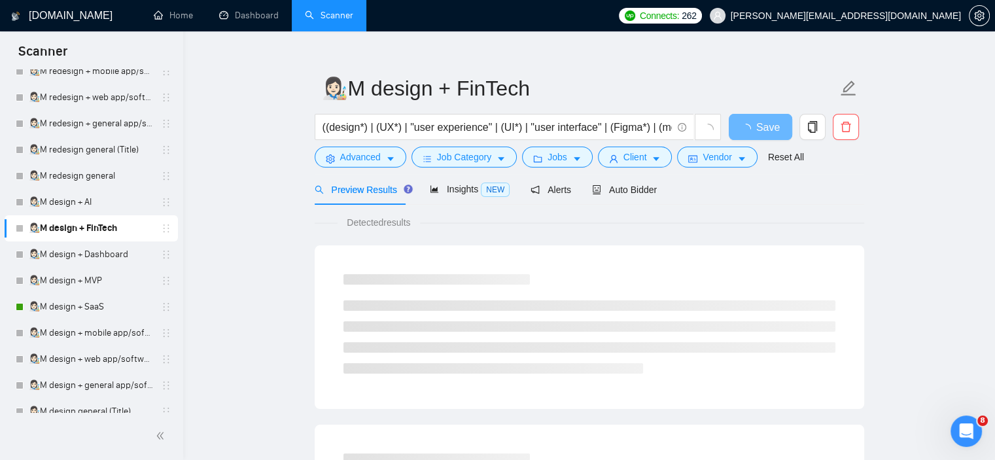
scroll to position [207, 0]
click at [101, 177] on link "👩🏻‍🎨M redesign general" at bounding box center [91, 176] width 124 height 26
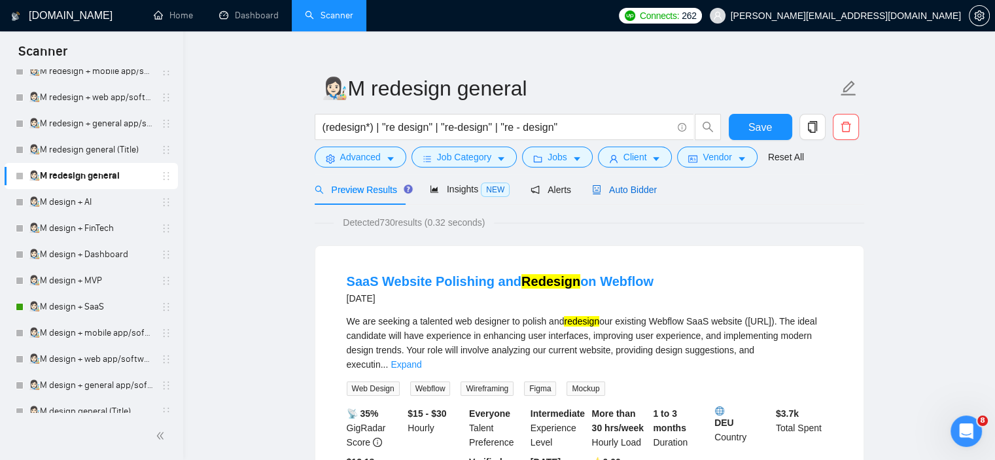
click at [606, 192] on span "Auto Bidder" at bounding box center [624, 190] width 65 height 10
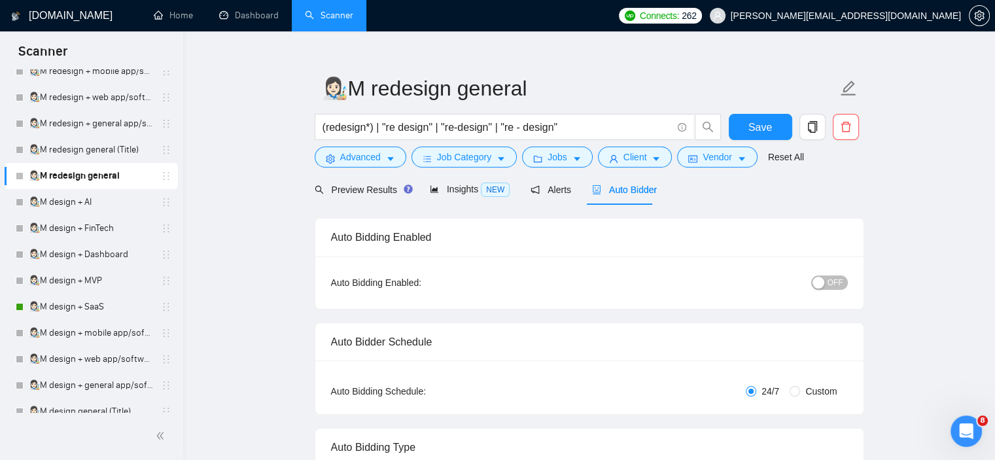
click at [827, 279] on button "OFF" at bounding box center [829, 282] width 37 height 14
click at [773, 129] on button "Save" at bounding box center [760, 127] width 63 height 26
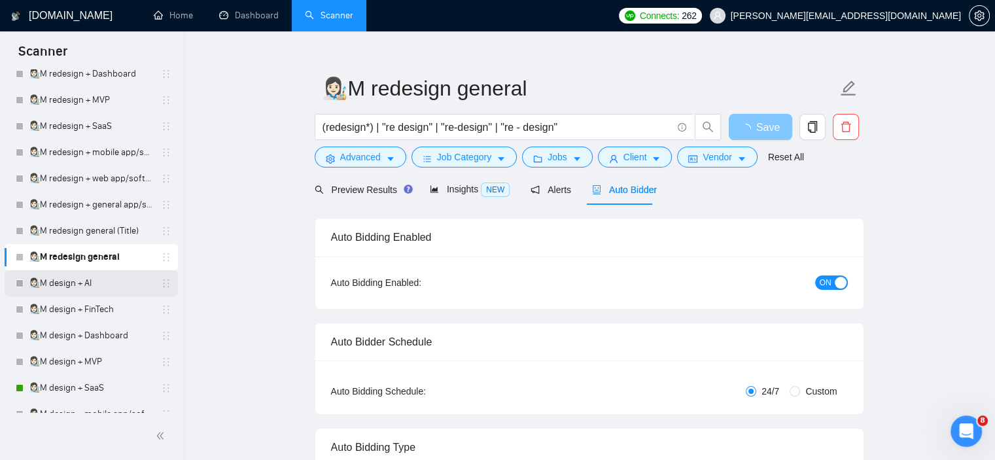
scroll to position [71, 0]
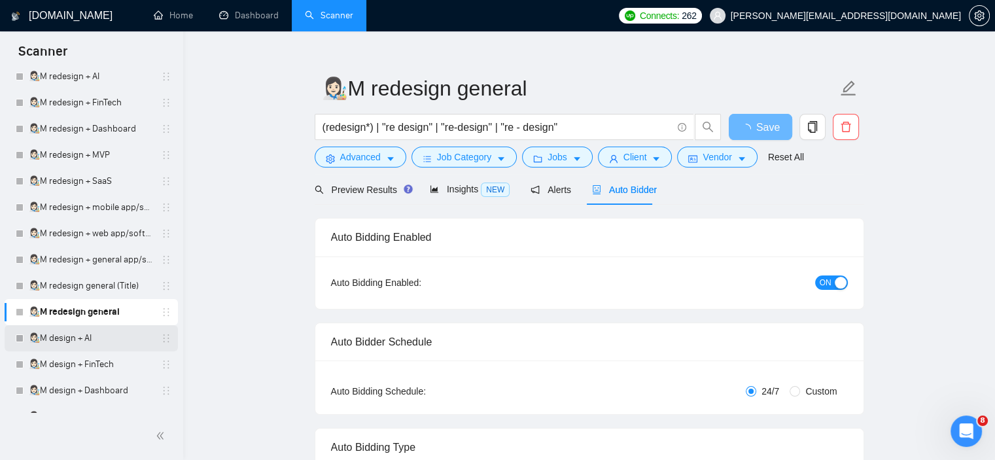
click at [71, 200] on link "👩🏻‍🎨M redesign + mobile app/software/platform" at bounding box center [91, 207] width 124 height 26
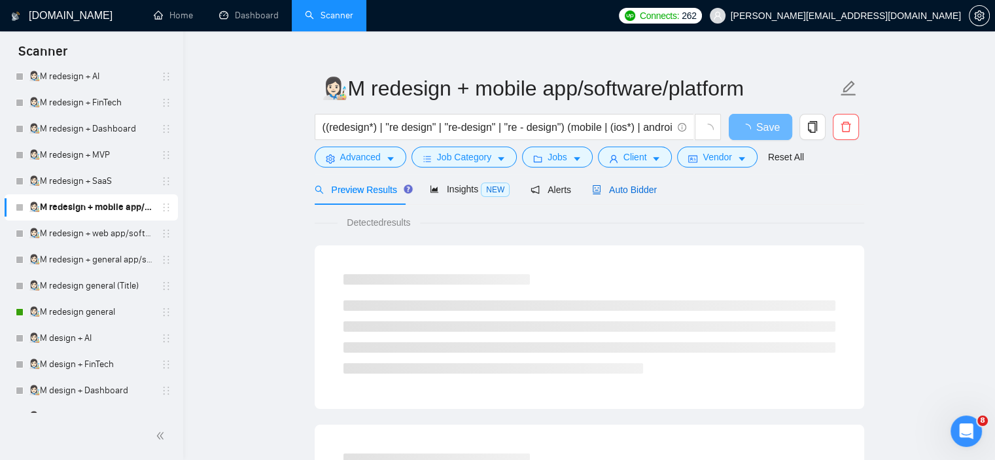
click at [631, 188] on span "Auto Bidder" at bounding box center [624, 190] width 65 height 10
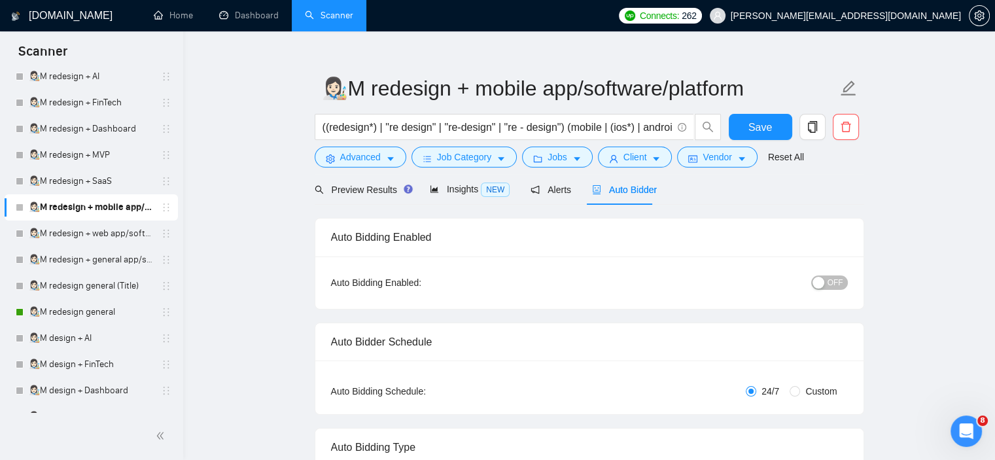
click at [821, 279] on div "button" at bounding box center [819, 283] width 12 height 12
drag, startPoint x: 780, startPoint y: 140, endPoint x: 773, endPoint y: 130, distance: 12.3
click at [773, 130] on div "Reset all filters" at bounding box center [780, 133] width 71 height 22
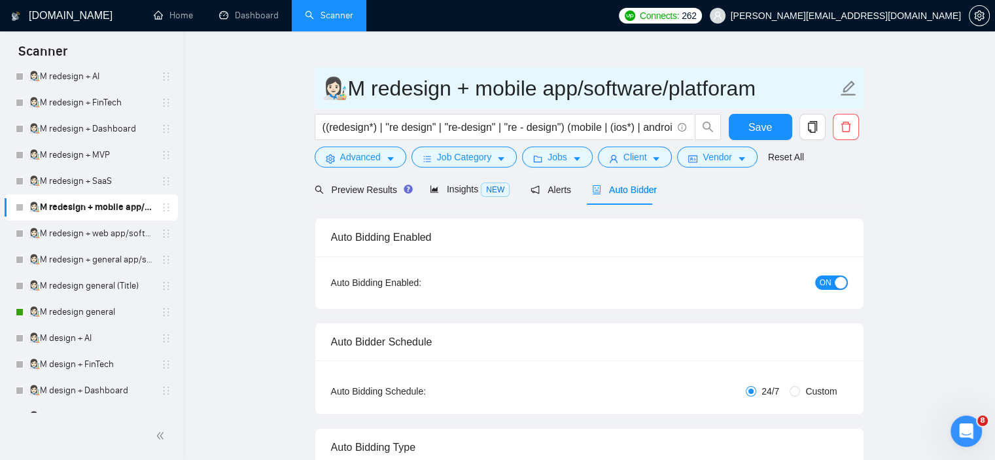
type input "👩🏻‍🎨M redesign + mobile app/software/platforam"
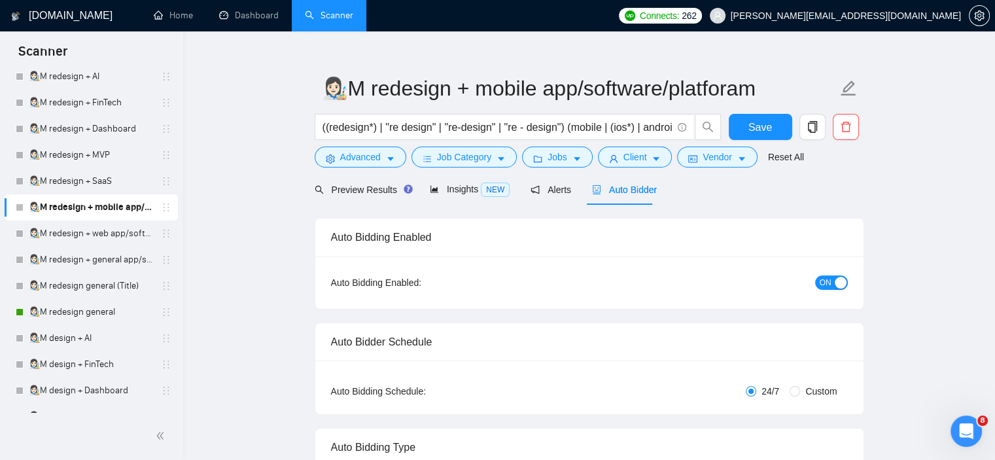
click at [783, 132] on button "Save" at bounding box center [760, 127] width 63 height 26
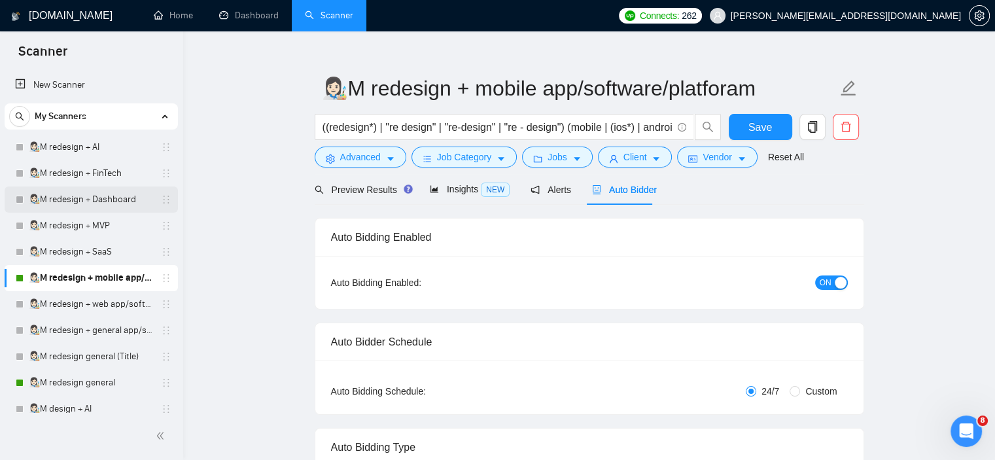
click at [71, 193] on link "👩🏻‍🎨M redesign + Dashboard" at bounding box center [91, 199] width 124 height 26
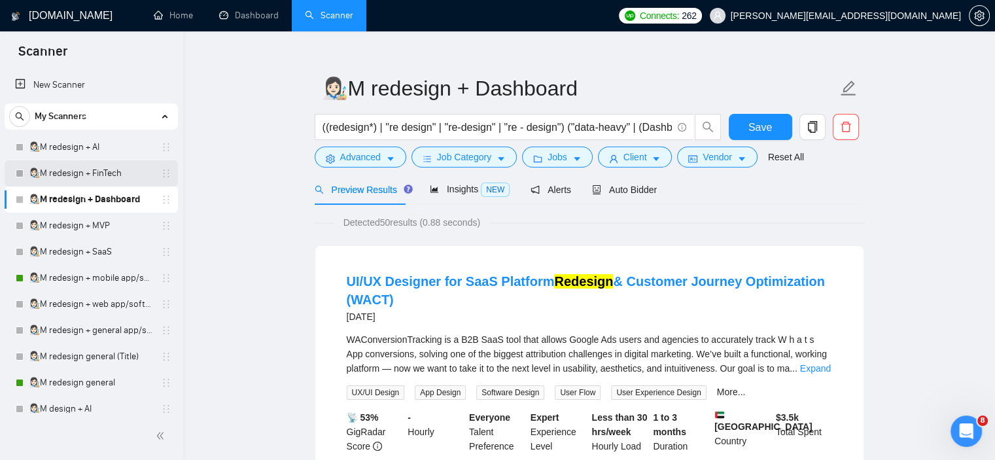
click at [116, 170] on link "👩🏻‍🎨M redesign + FinTech" at bounding box center [91, 173] width 124 height 26
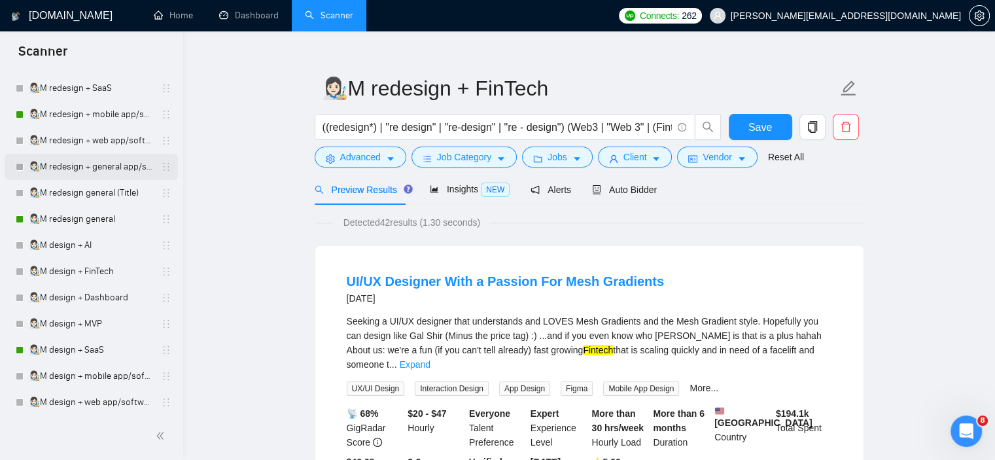
scroll to position [168, 0]
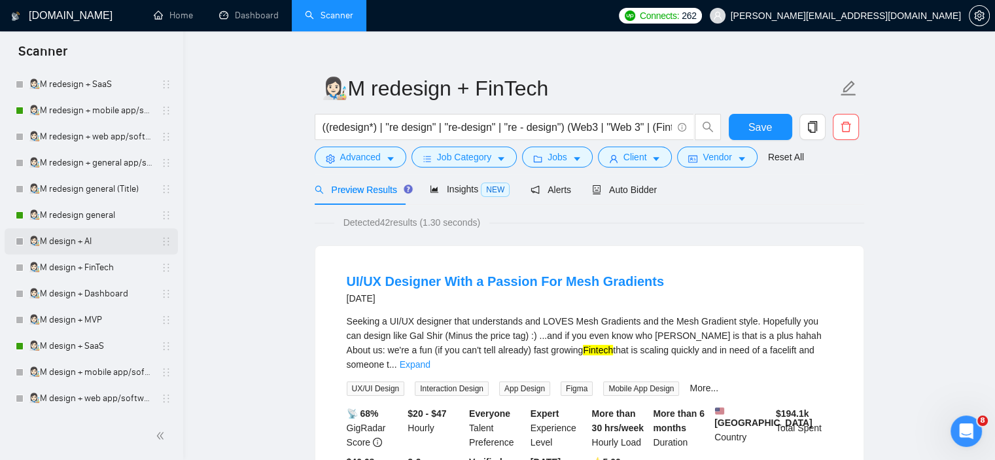
click at [84, 247] on link "👩🏻‍🎨M design + AI" at bounding box center [91, 241] width 124 height 26
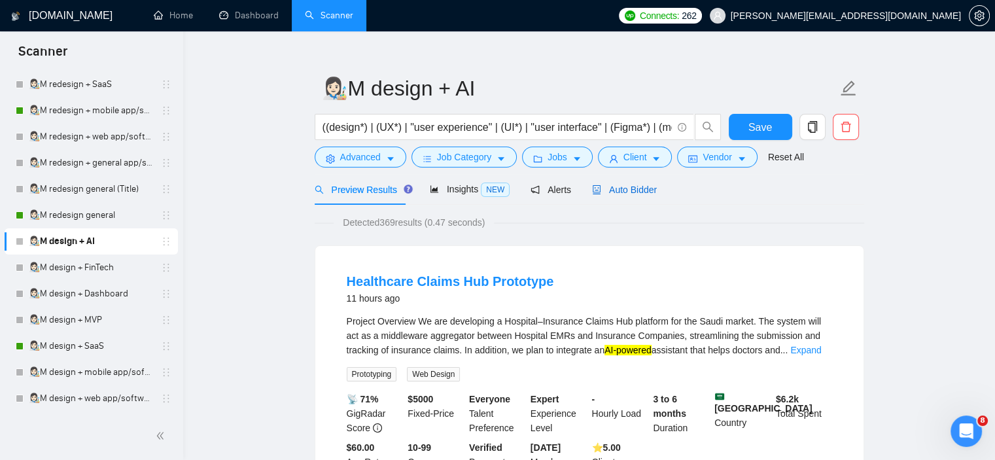
click at [610, 193] on span "Auto Bidder" at bounding box center [624, 190] width 65 height 10
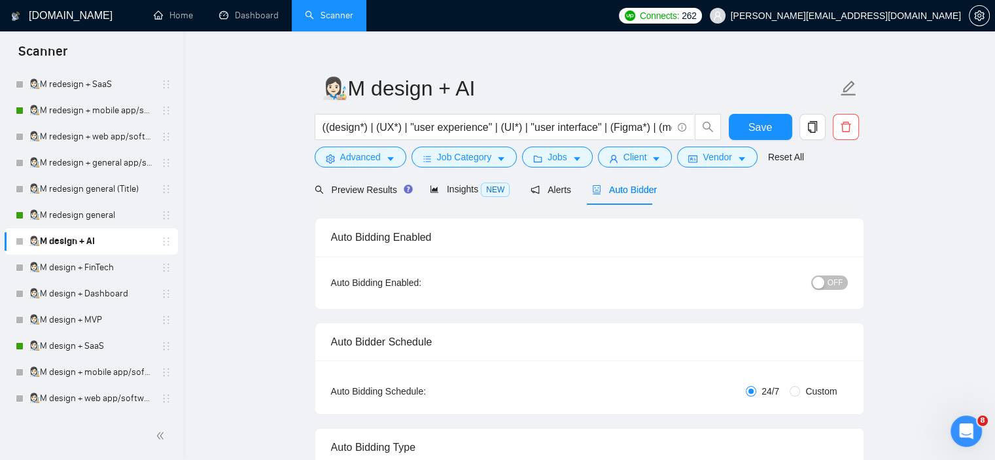
click at [834, 280] on span "OFF" at bounding box center [836, 282] width 16 height 14
click at [762, 132] on span "Save" at bounding box center [761, 127] width 24 height 16
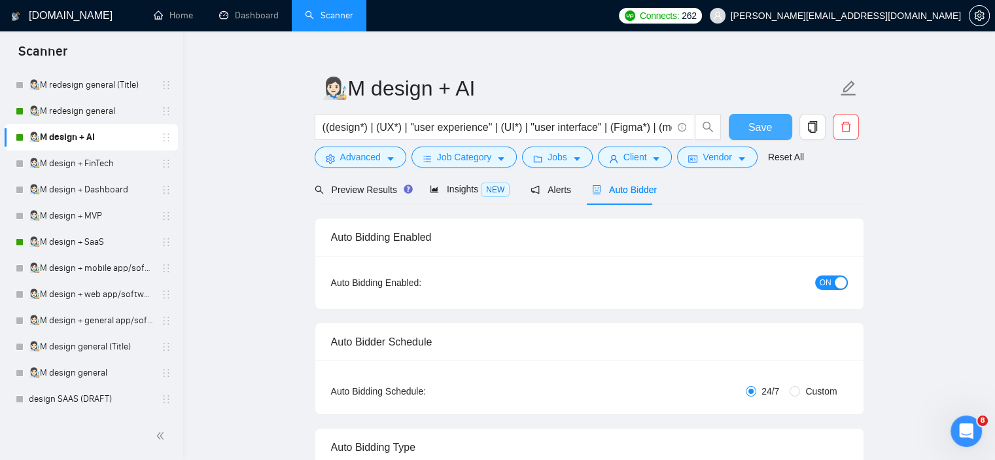
scroll to position [302, 0]
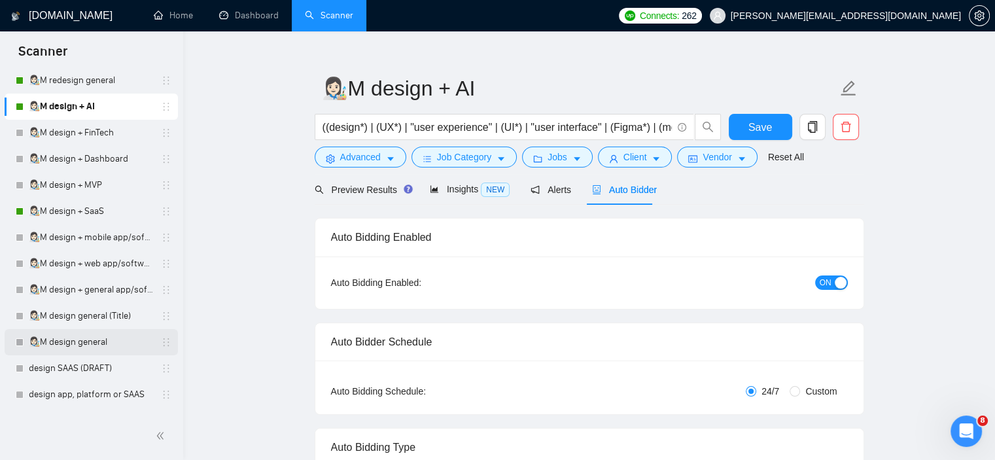
click at [115, 339] on link "👩🏻‍🎨M design general" at bounding box center [91, 342] width 124 height 26
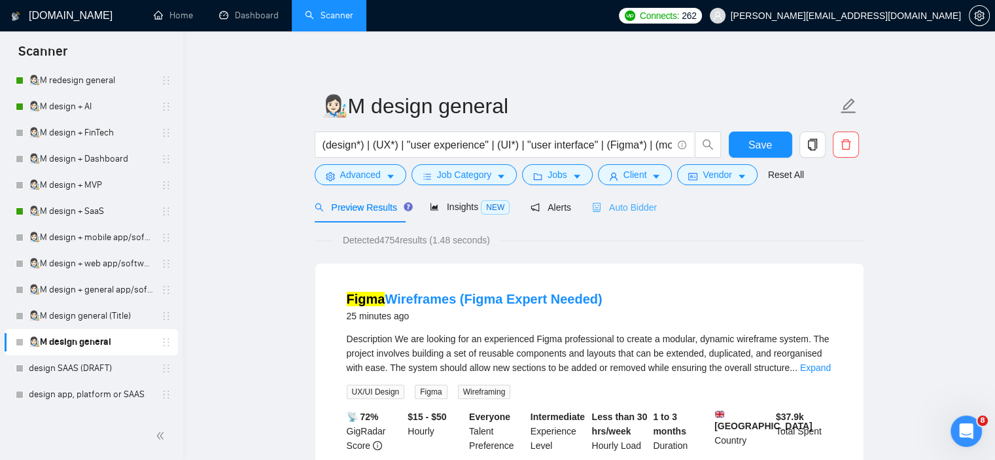
click at [614, 217] on div "Auto Bidder" at bounding box center [624, 207] width 65 height 31
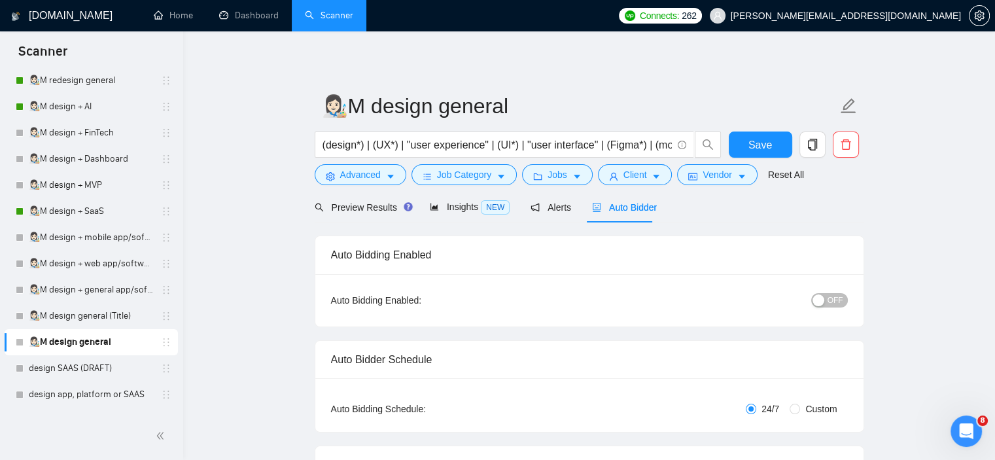
click at [832, 305] on span "OFF" at bounding box center [836, 300] width 16 height 14
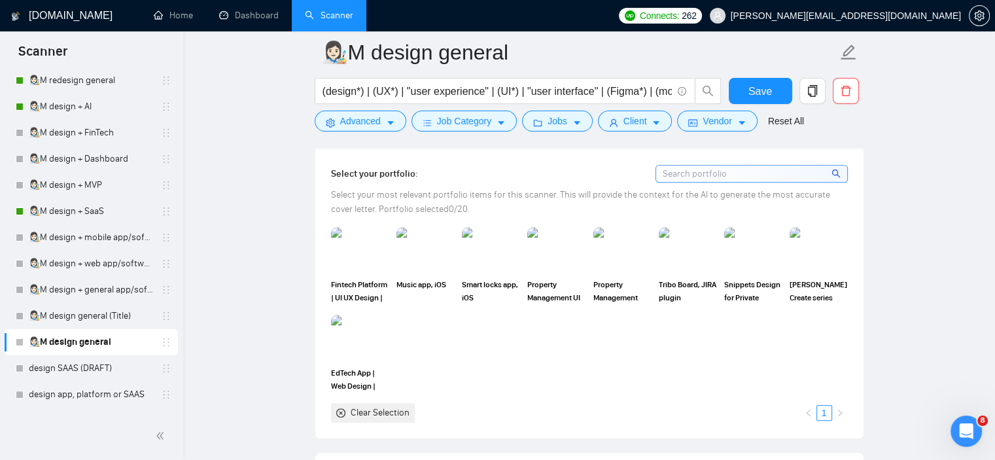
scroll to position [1209, 0]
click at [615, 255] on img at bounding box center [622, 249] width 55 height 43
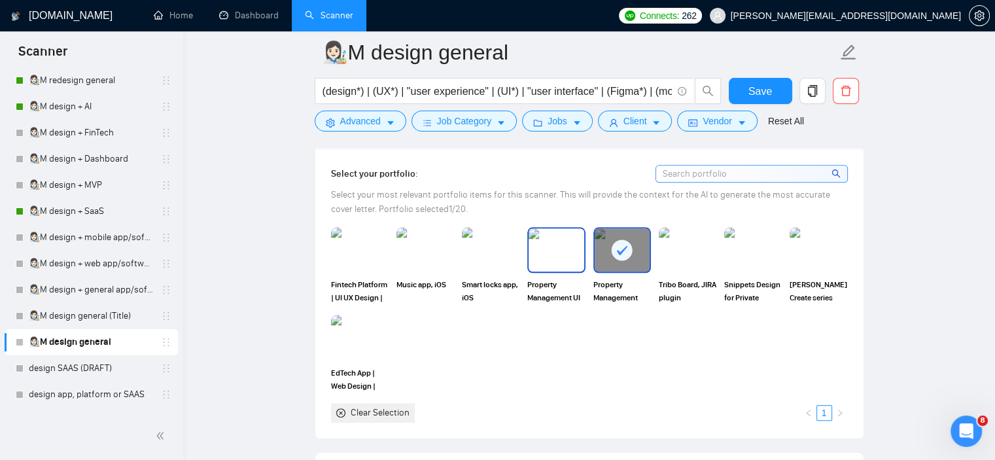
click at [552, 254] on img at bounding box center [556, 249] width 55 height 43
click at [436, 238] on img at bounding box center [425, 249] width 55 height 43
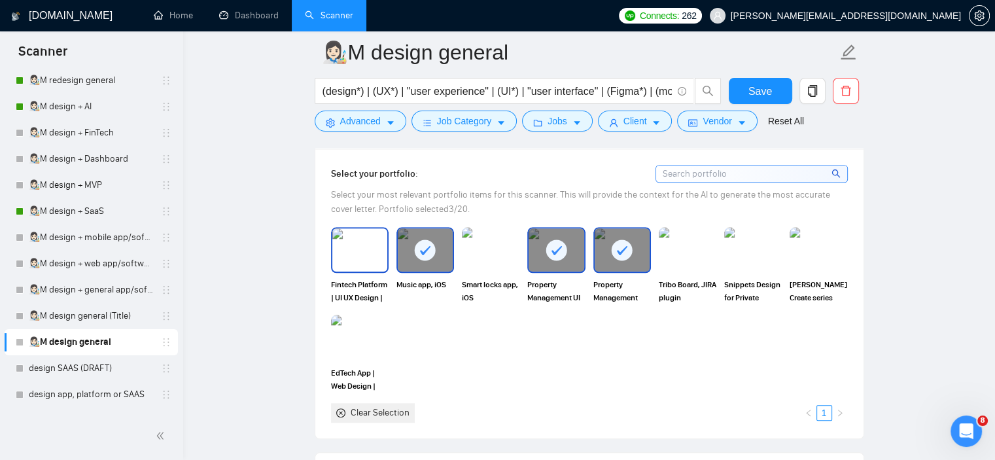
click at [372, 238] on img at bounding box center [359, 249] width 55 height 43
click at [359, 366] on span "EdTech App | Web Design | Weblow | Figma" at bounding box center [360, 379] width 58 height 26
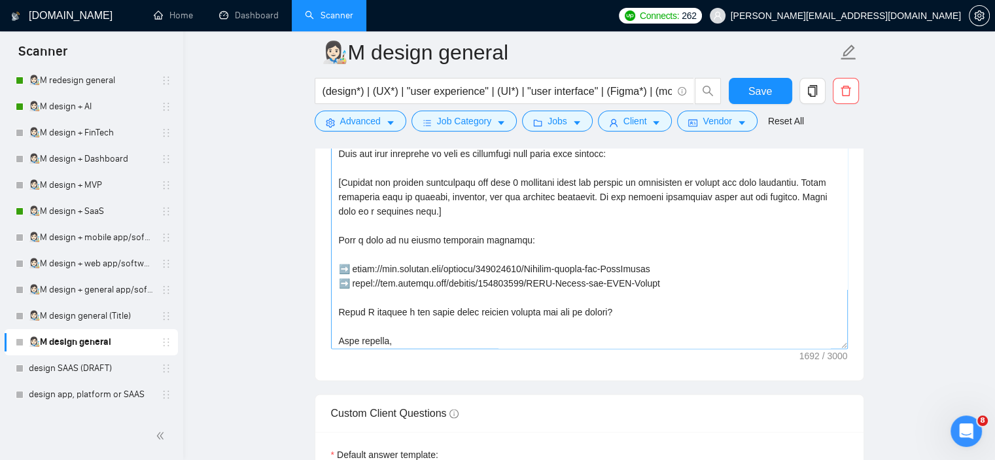
scroll to position [115, 0]
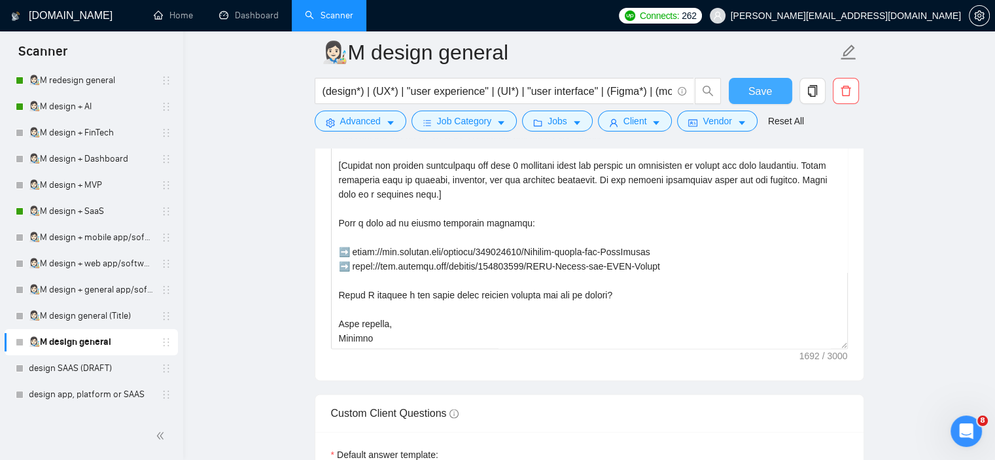
click at [766, 96] on span "Save" at bounding box center [761, 91] width 24 height 16
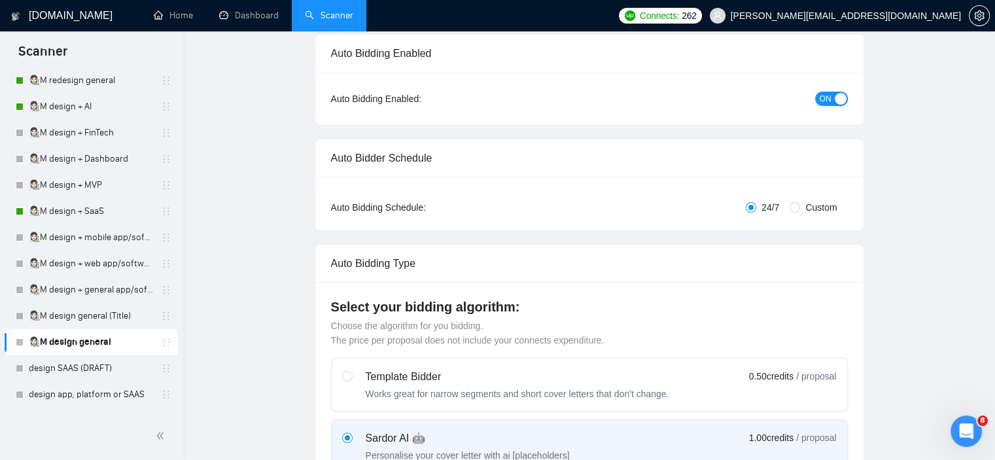
scroll to position [0, 0]
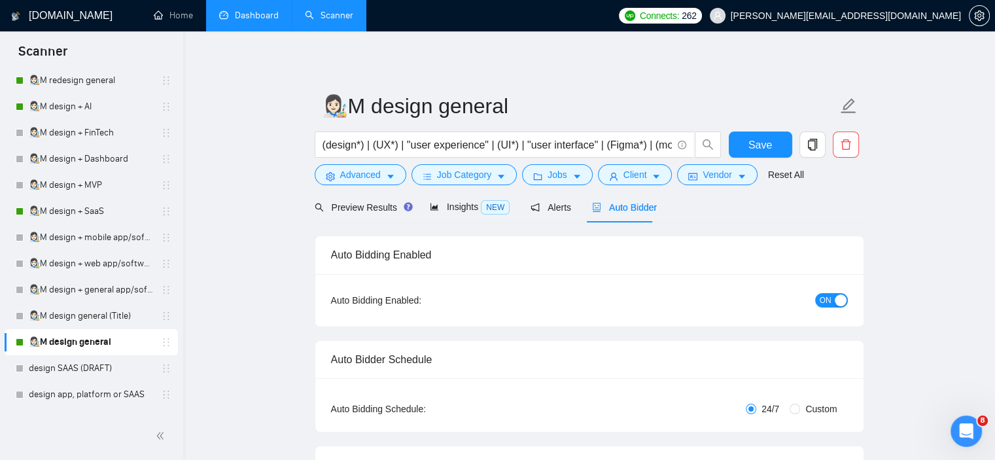
click at [247, 10] on link "Dashboard" at bounding box center [249, 15] width 60 height 11
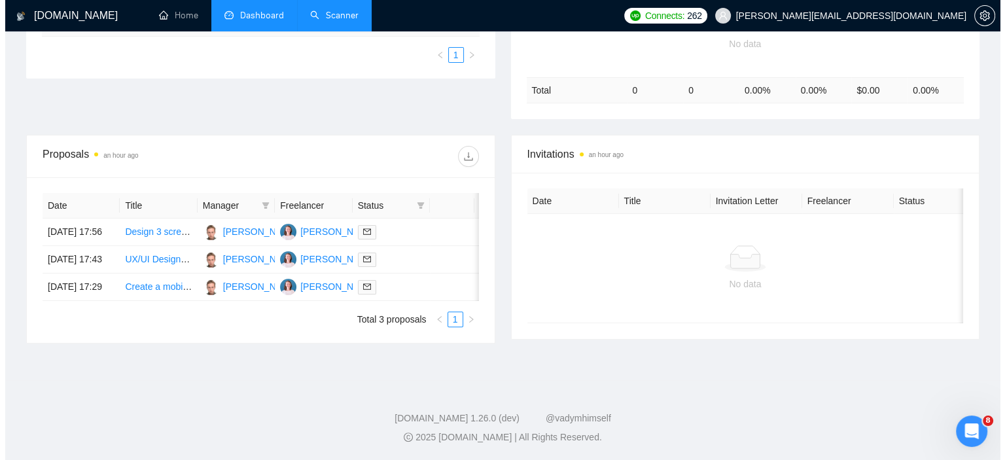
scroll to position [356, 0]
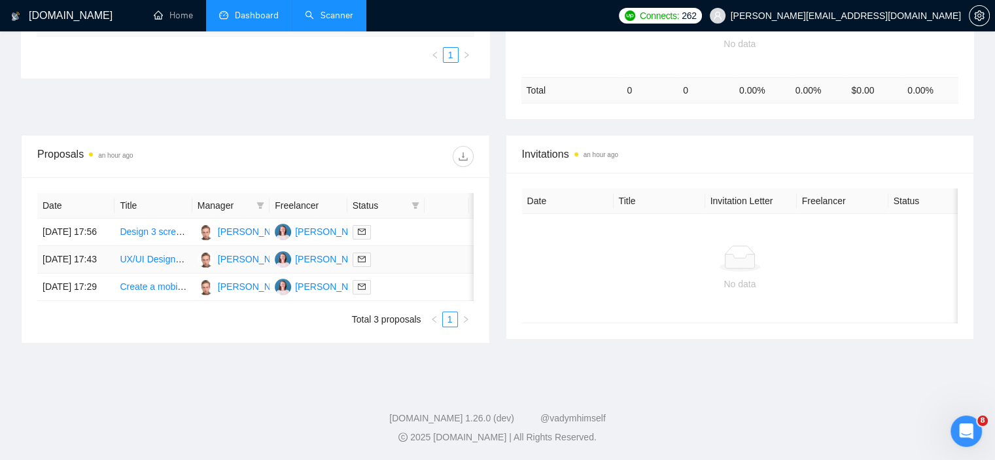
click at [149, 254] on link "UX/UI Designer – Phase 1: Redesign of Our Showcase Website Homepage (Lead Gener…" at bounding box center [312, 259] width 384 height 10
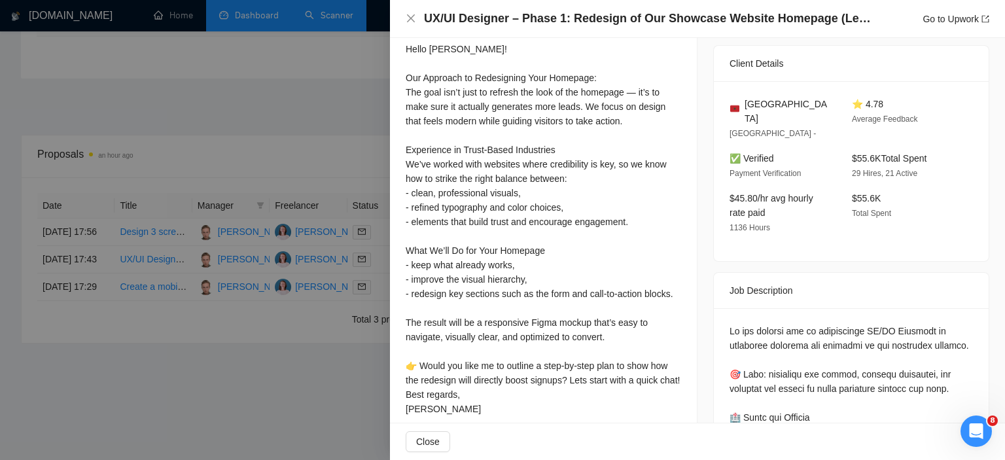
scroll to position [296, 0]
click at [324, 403] on div at bounding box center [502, 230] width 1005 height 460
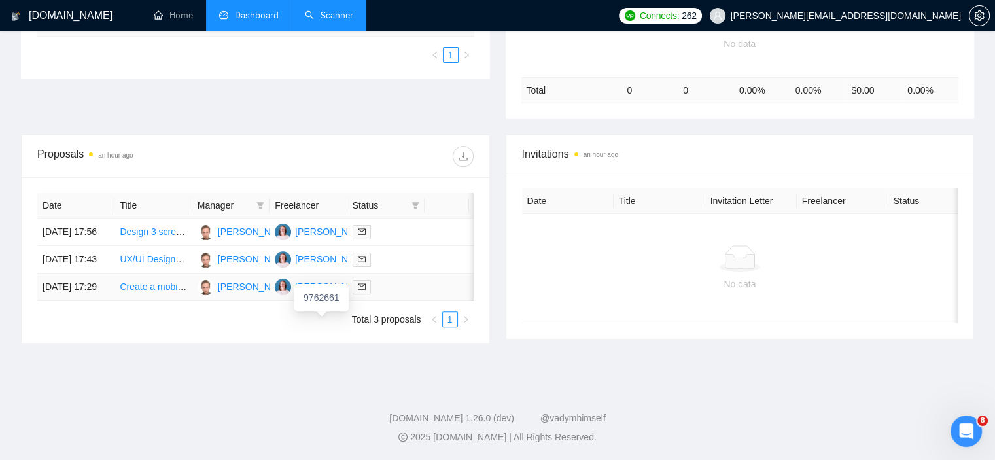
click at [331, 293] on div "[PERSON_NAME]" at bounding box center [332, 286] width 75 height 14
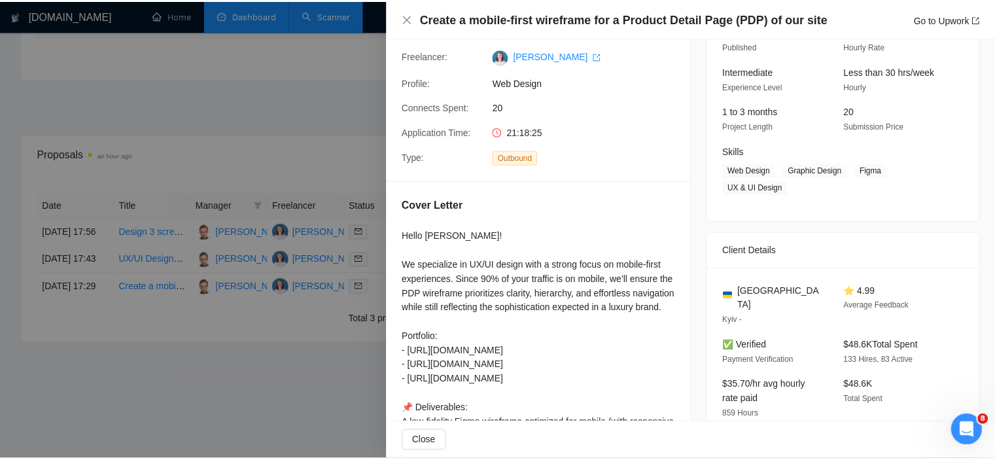
scroll to position [0, 0]
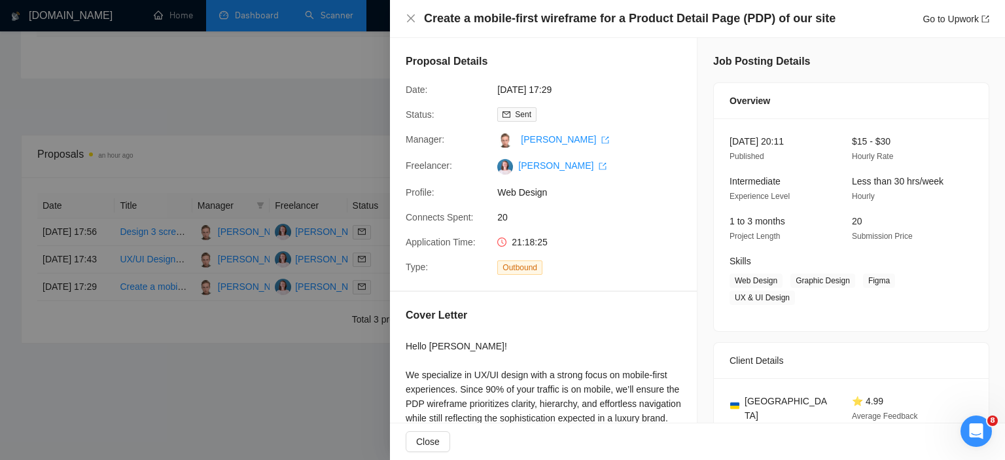
click at [273, 374] on div at bounding box center [502, 230] width 1005 height 460
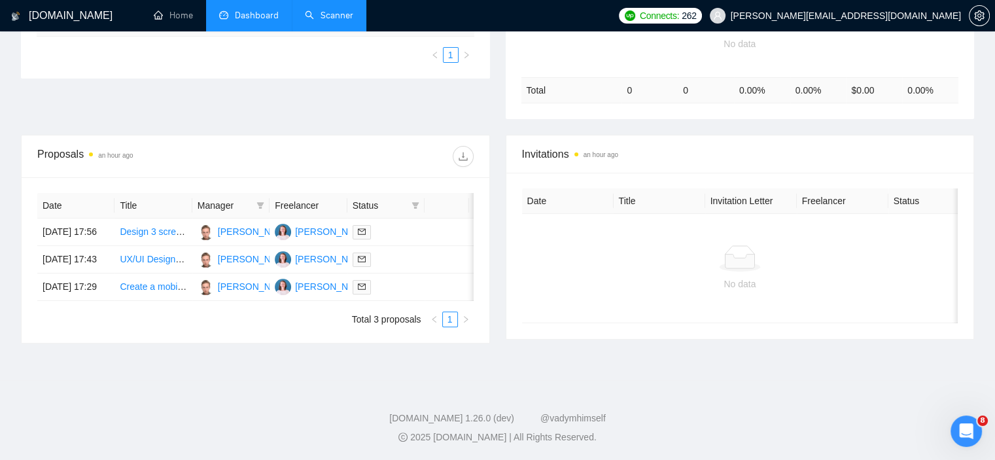
click at [99, 359] on div "Proposals an hour ago Date Title Manager Freelancer Status [DATE] 17:56 Design …" at bounding box center [497, 247] width 969 height 224
